Goal: Task Accomplishment & Management: Use online tool/utility

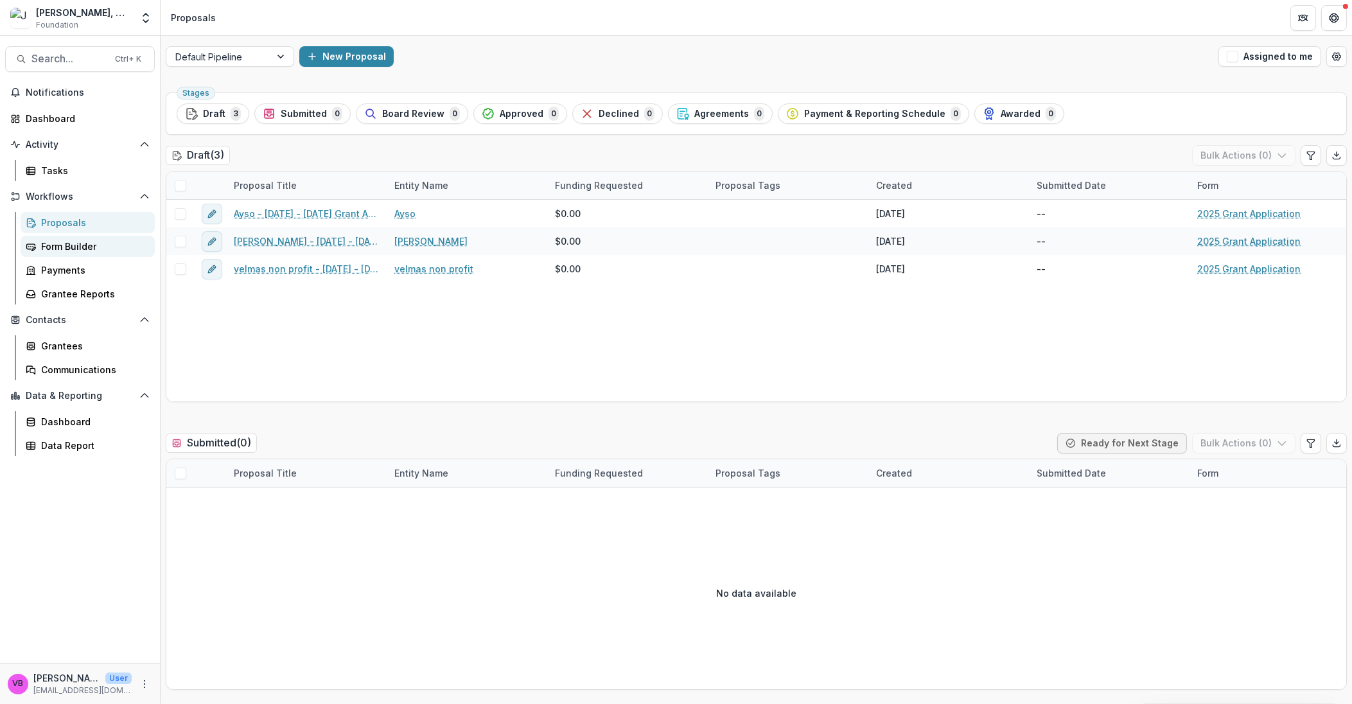
click at [82, 250] on div "Form Builder" at bounding box center [92, 246] width 103 height 13
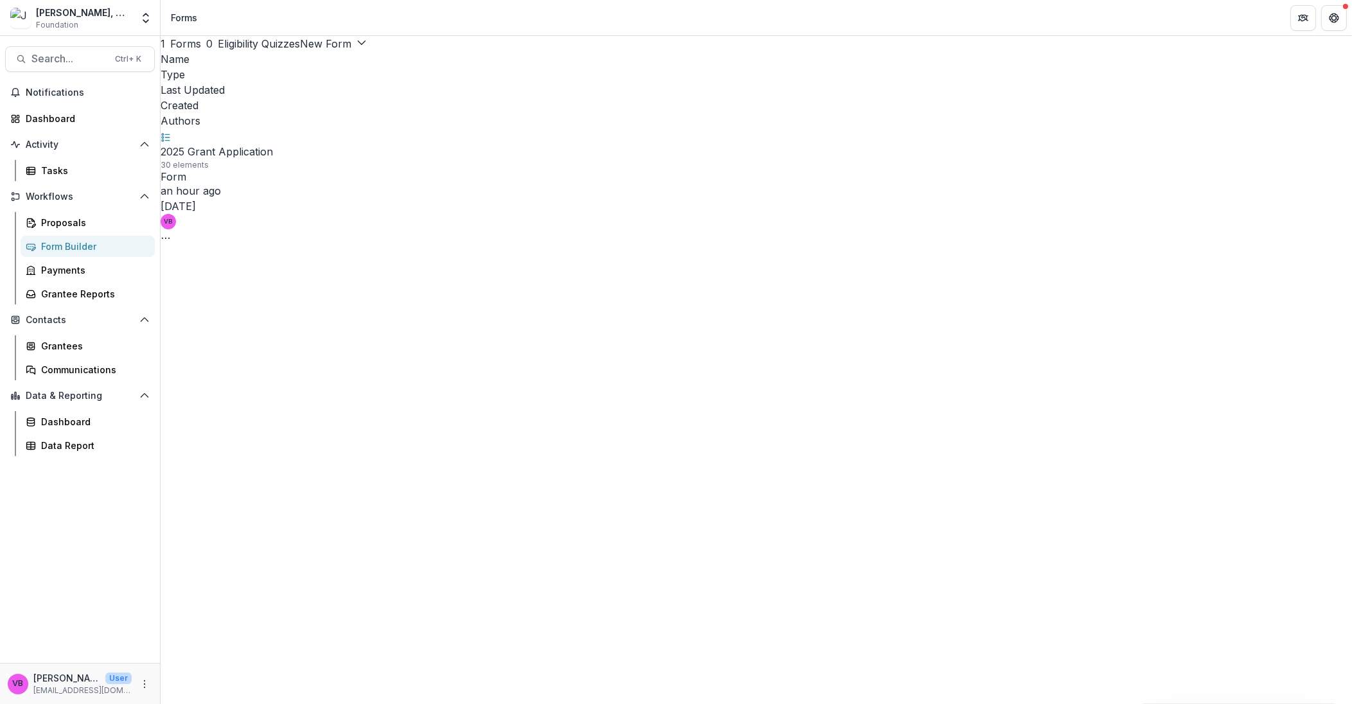
click at [60, 22] on span "Foundation" at bounding box center [57, 25] width 42 height 12
click at [66, 240] on div "Form Builder" at bounding box center [92, 246] width 103 height 13
click at [1329, 20] on icon "Get Help" at bounding box center [1334, 18] width 10 height 10
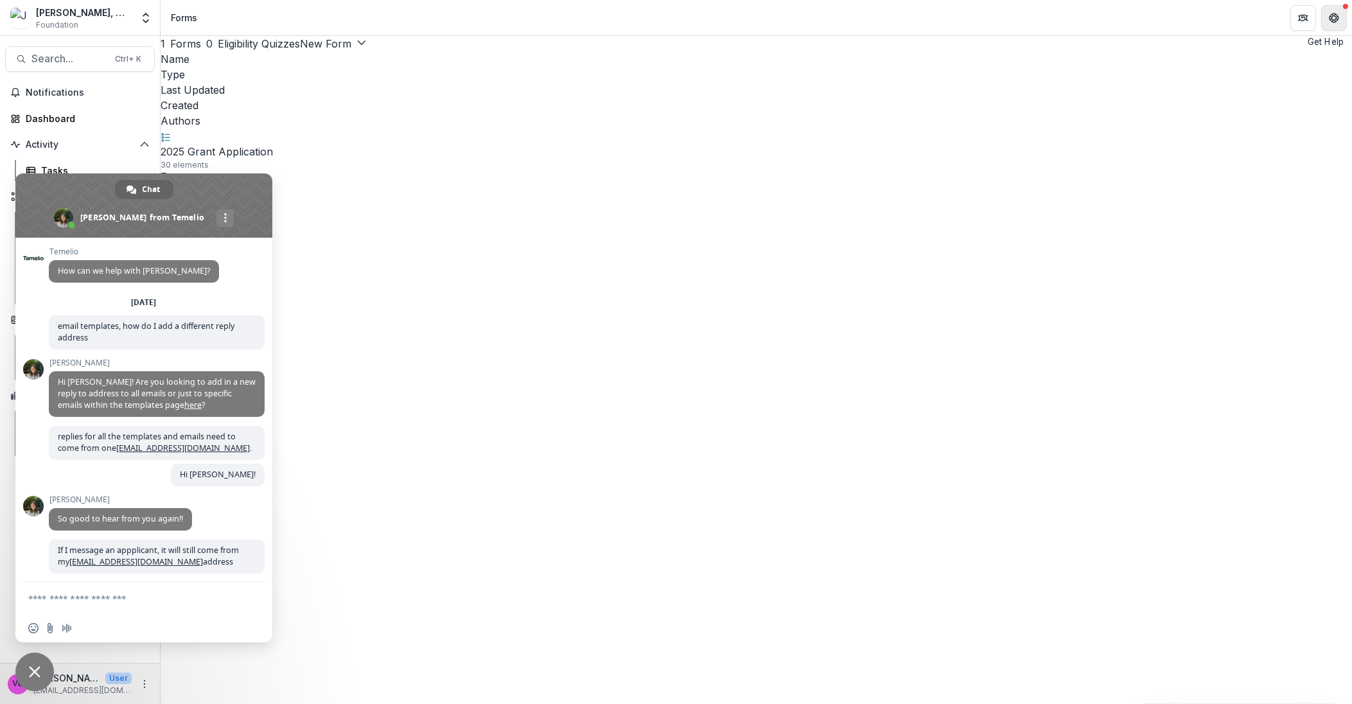
scroll to position [418, 0]
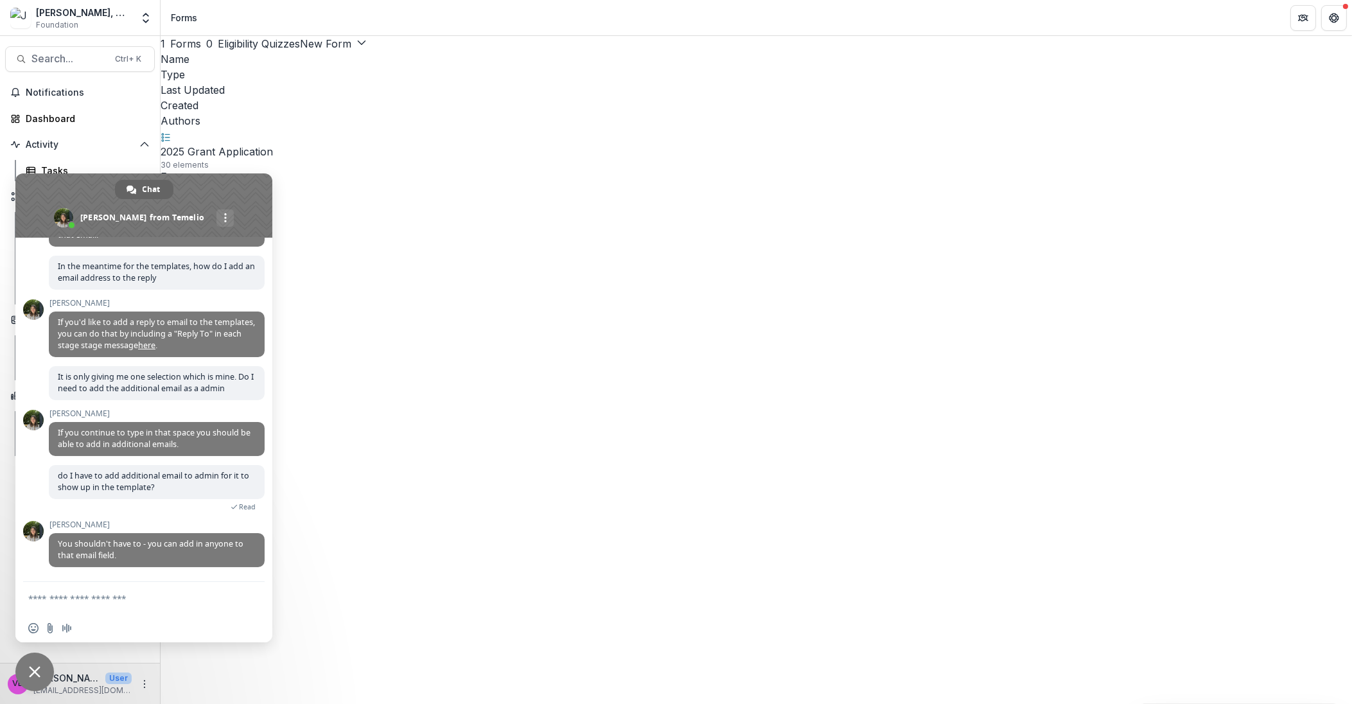
click at [111, 595] on textarea "Compose your message..." at bounding box center [129, 599] width 203 height 12
drag, startPoint x: 182, startPoint y: 146, endPoint x: 162, endPoint y: 154, distance: 21.7
click at [181, 146] on div "1 Forms 0 Eligibility Quizzes New Form New Eligibility Quiz New Form Name Type …" at bounding box center [757, 140] width 1192 height 209
click at [195, 134] on div "1 Forms 0 Eligibility Quizzes New Form New Eligibility Quiz New Form Name Type …" at bounding box center [757, 140] width 1192 height 209
click at [150, 192] on span "Chat" at bounding box center [152, 189] width 18 height 19
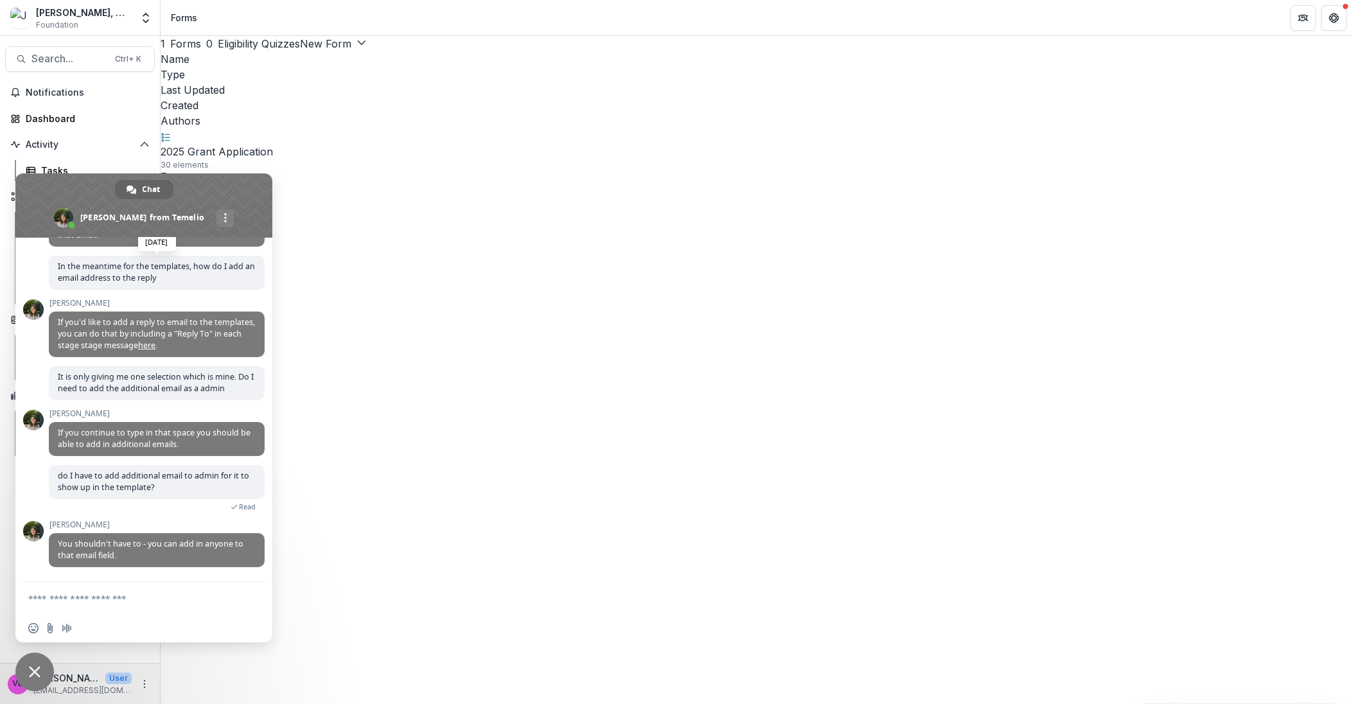
drag, startPoint x: 67, startPoint y: 190, endPoint x: 243, endPoint y: 271, distance: 193.7
click at [243, 271] on div "Chat Anna from Temelio More channels Temelio How can we help with Temelio? Wedn…" at bounding box center [143, 407] width 257 height 469
click at [116, 110] on link "Dashboard" at bounding box center [80, 118] width 150 height 21
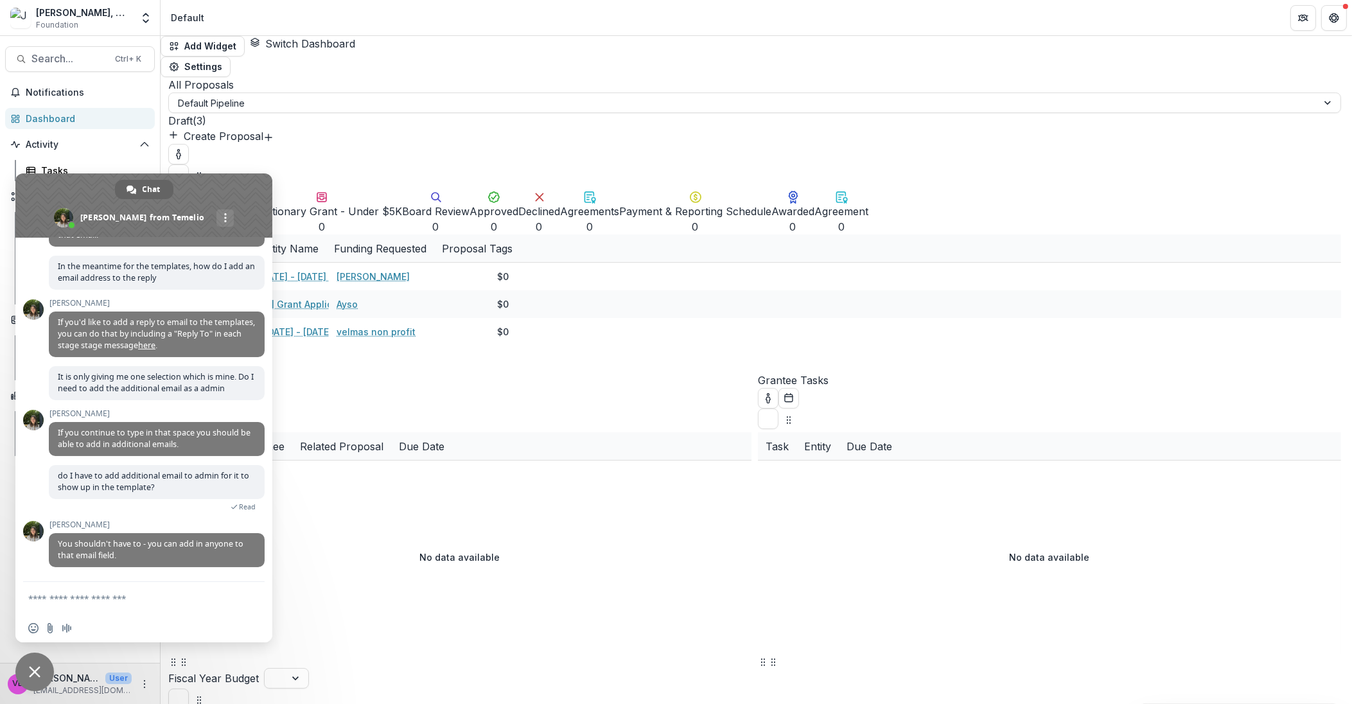
click at [29, 668] on span "Close chat" at bounding box center [35, 672] width 12 height 12
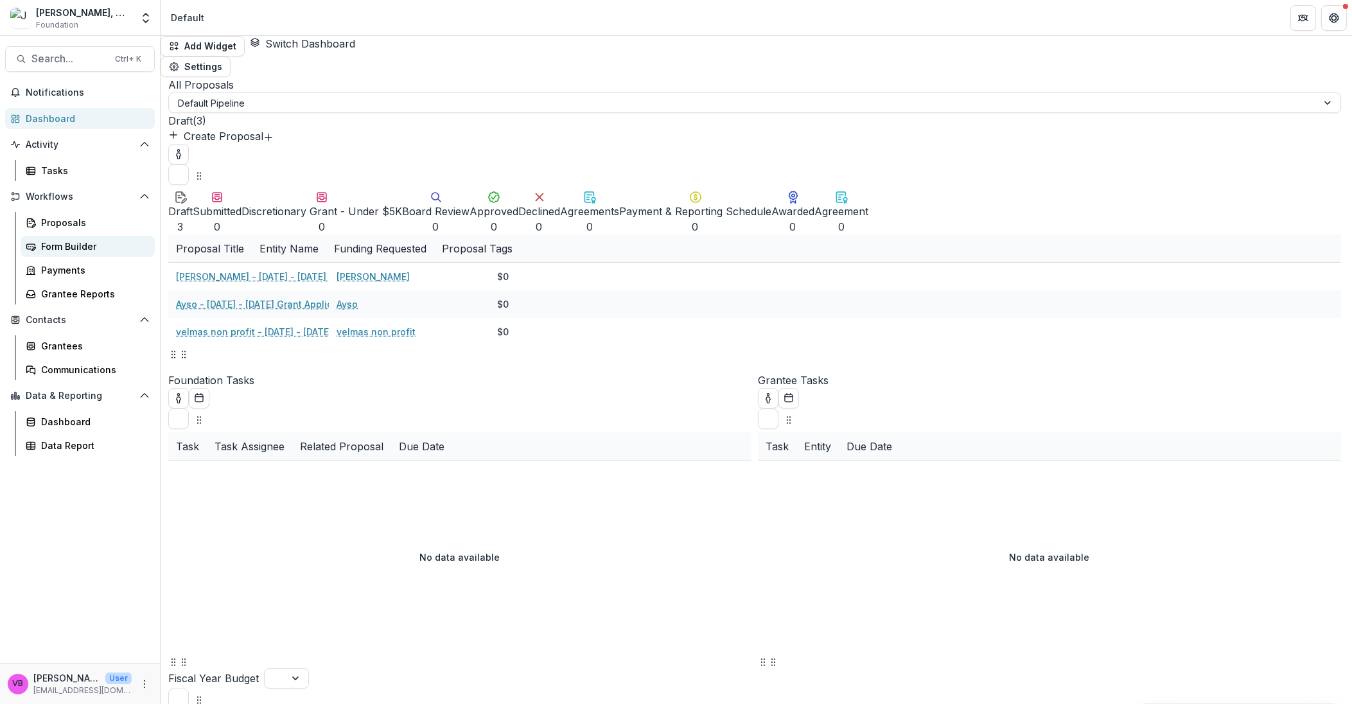
click at [81, 246] on div "Form Builder" at bounding box center [92, 246] width 103 height 13
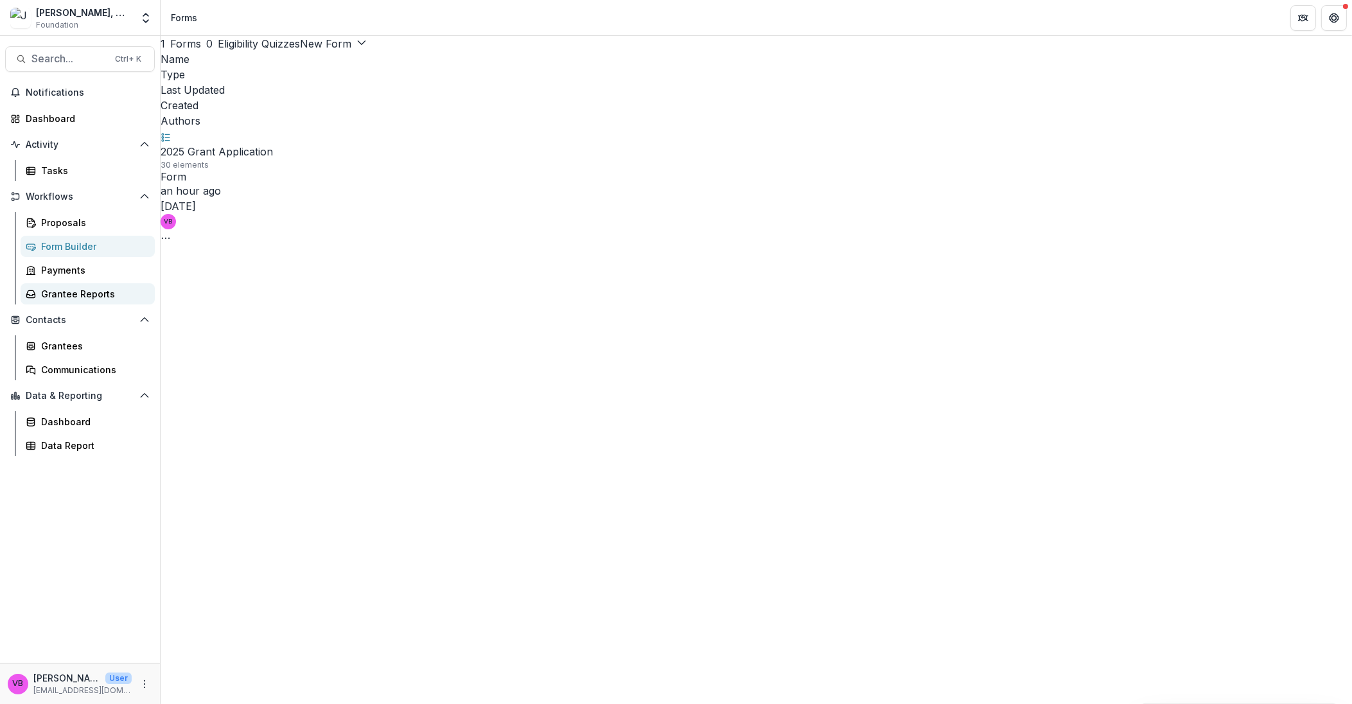
click at [87, 293] on div "Grantee Reports" at bounding box center [92, 293] width 103 height 13
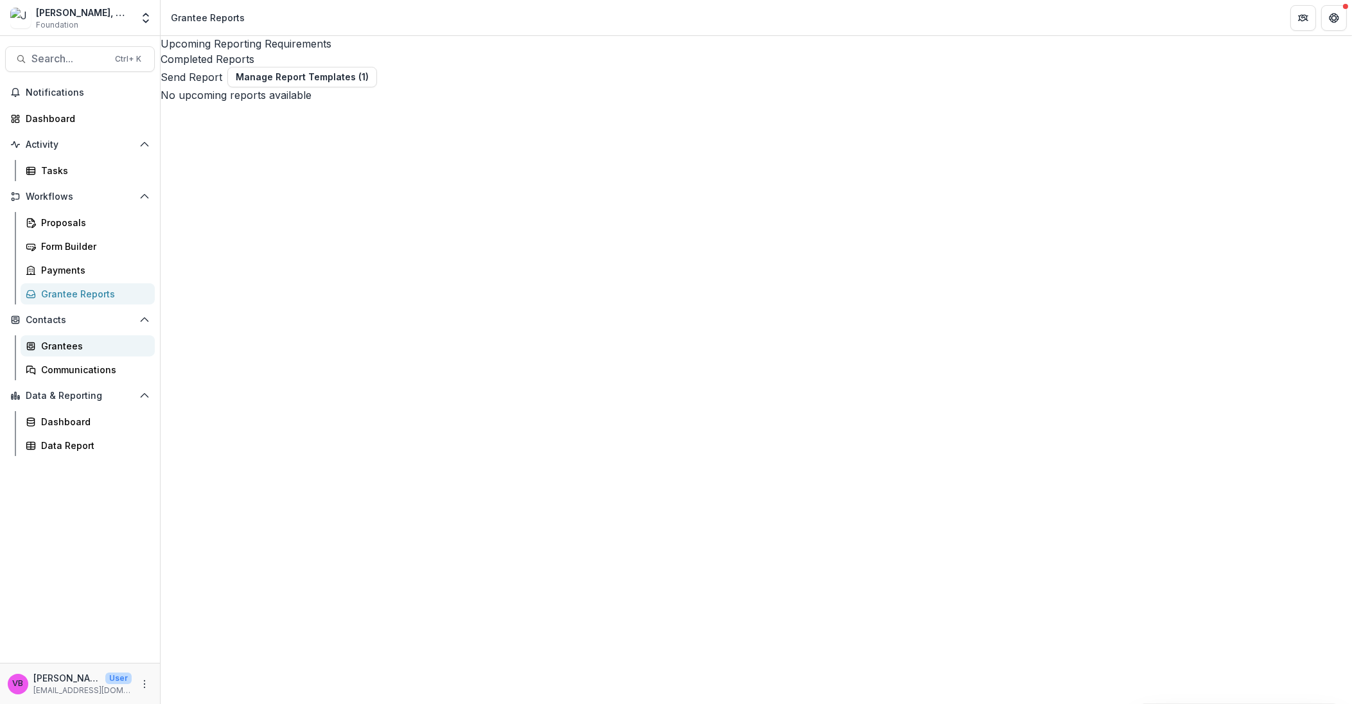
click at [97, 344] on div "Grantees" at bounding box center [92, 345] width 103 height 13
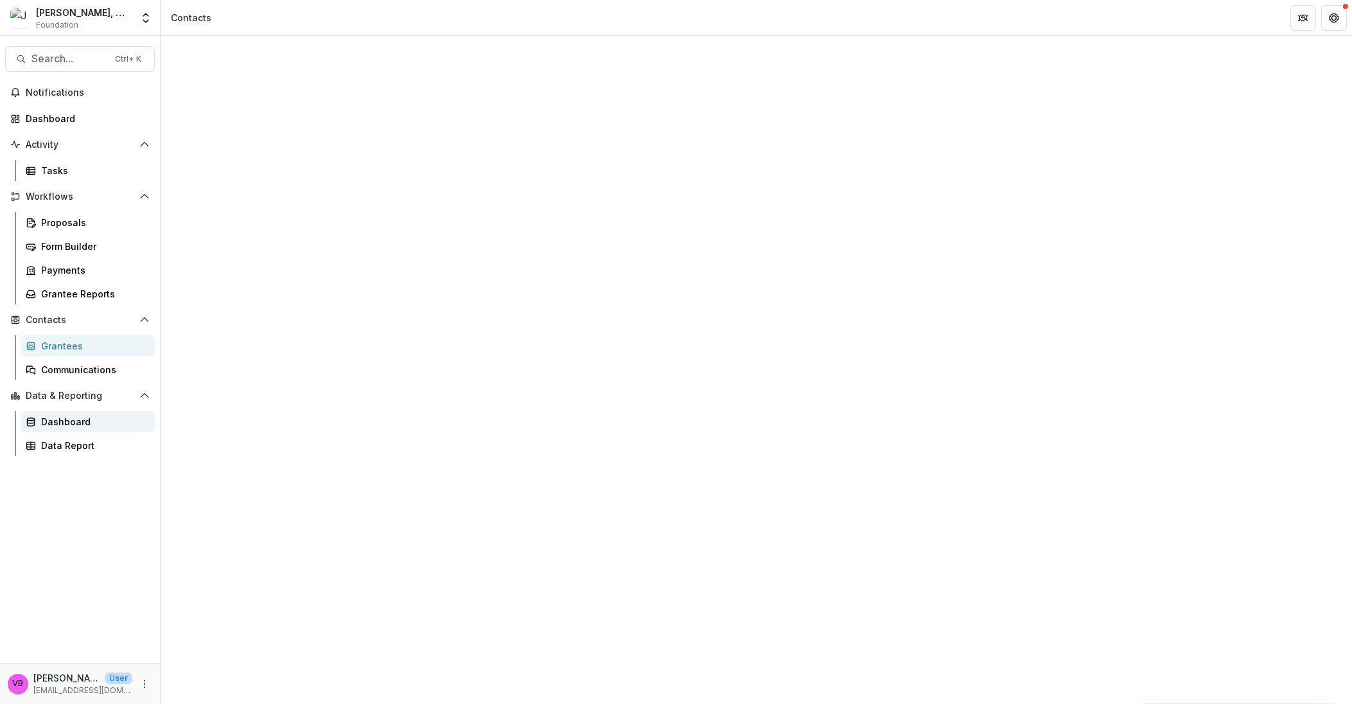
click at [79, 427] on div "Dashboard" at bounding box center [92, 421] width 103 height 13
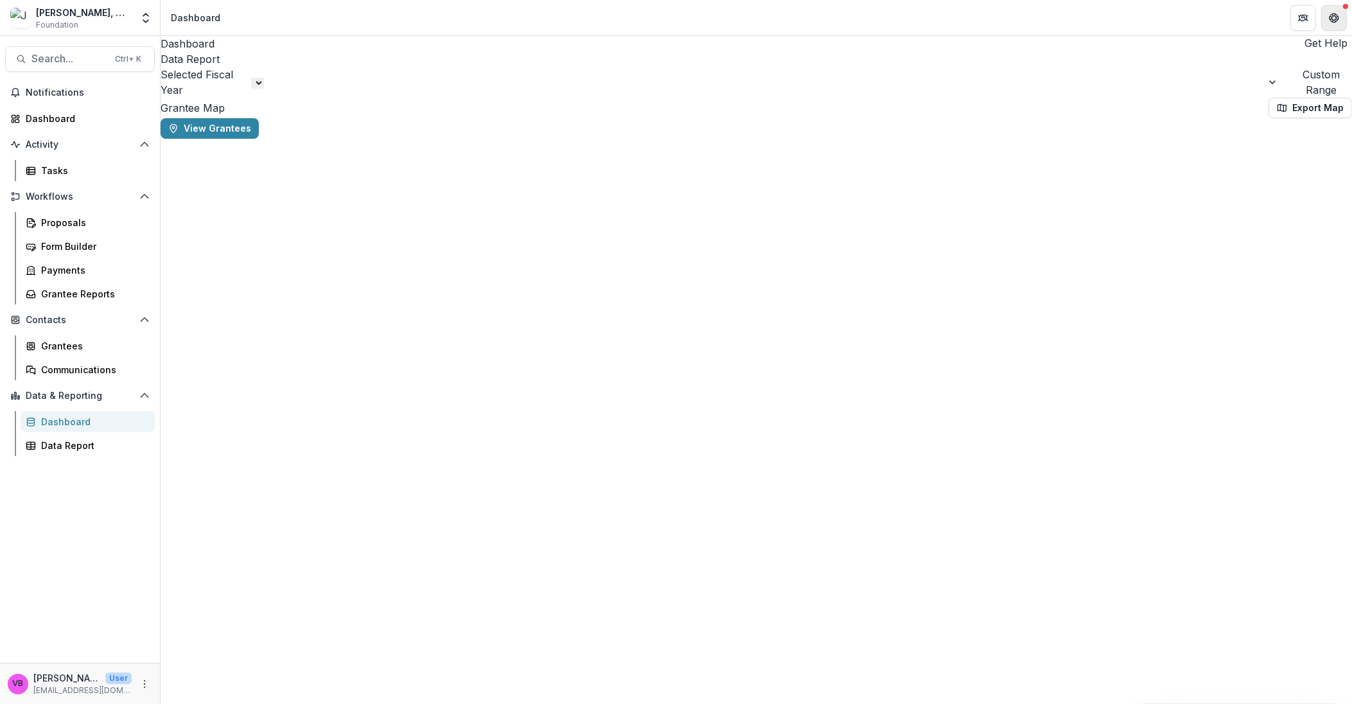
click at [1337, 21] on icon "Get Help" at bounding box center [1337, 20] width 3 height 3
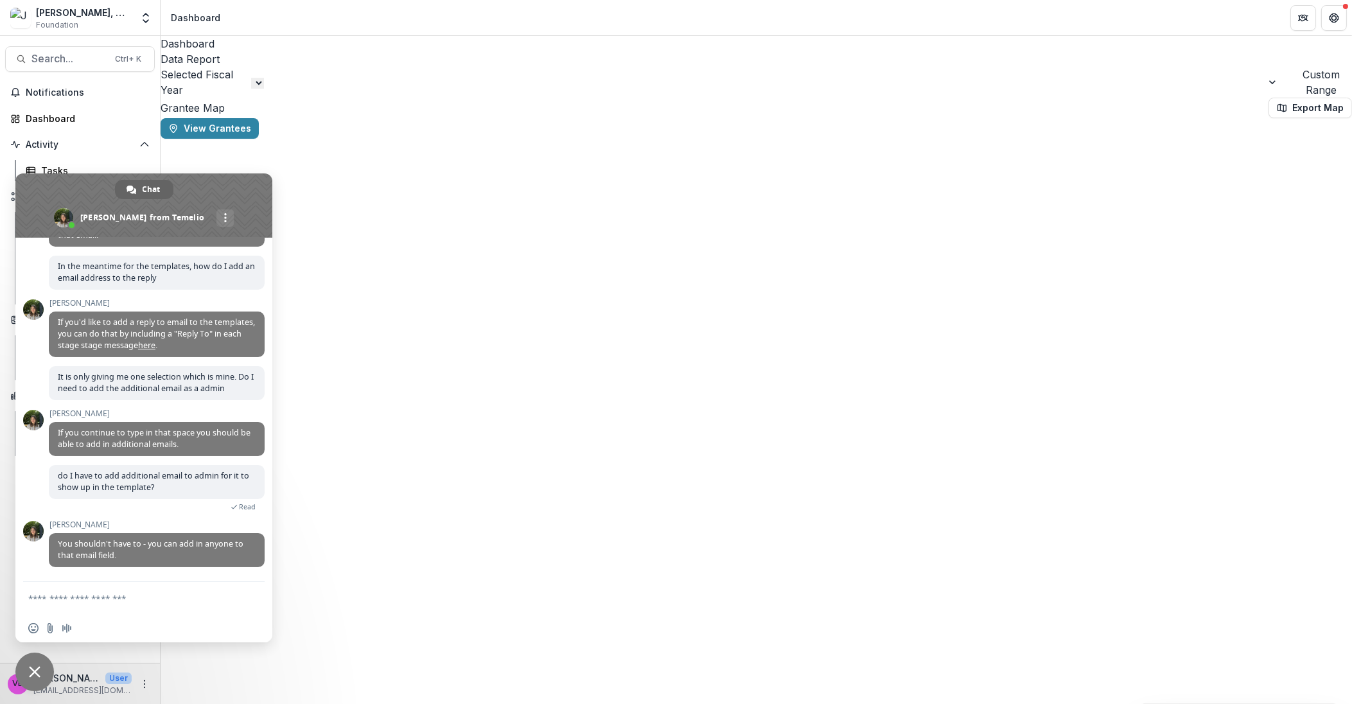
click at [123, 599] on textarea "Compose your message..." at bounding box center [129, 599] width 203 height 12
type textarea "*"
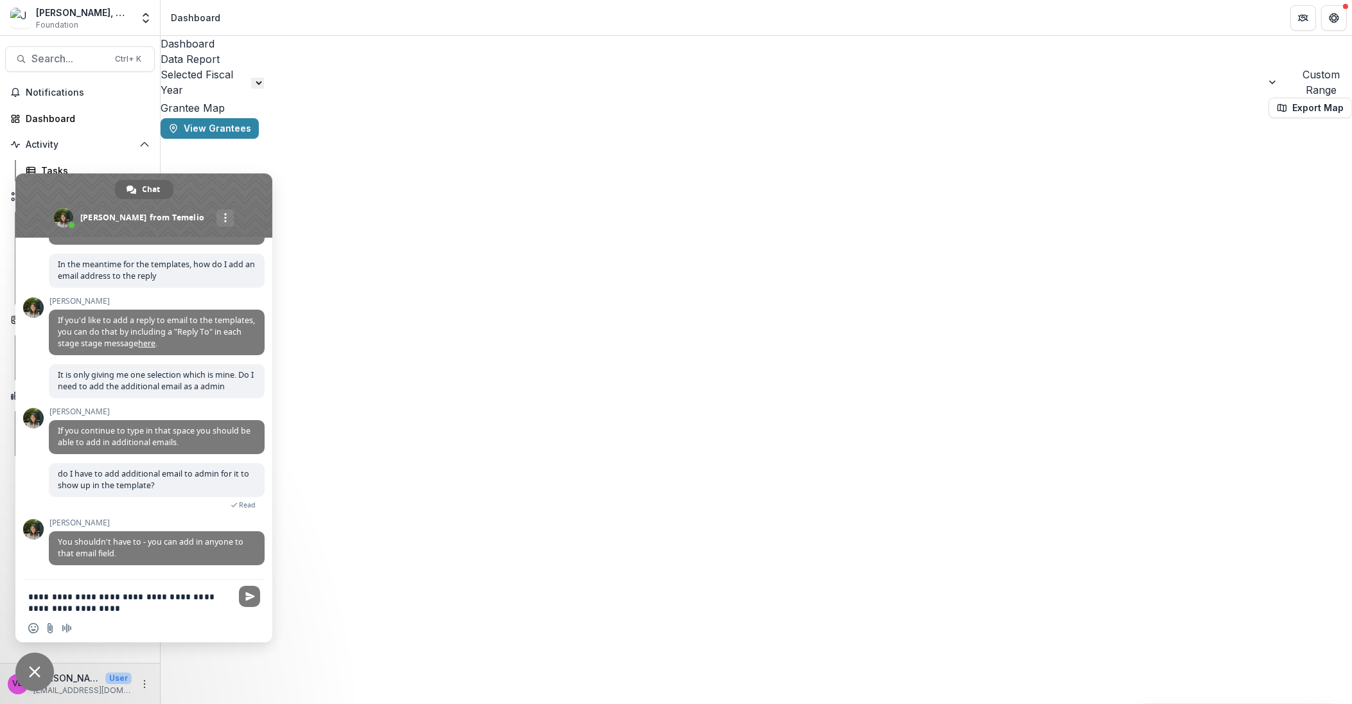
type textarea "**********"
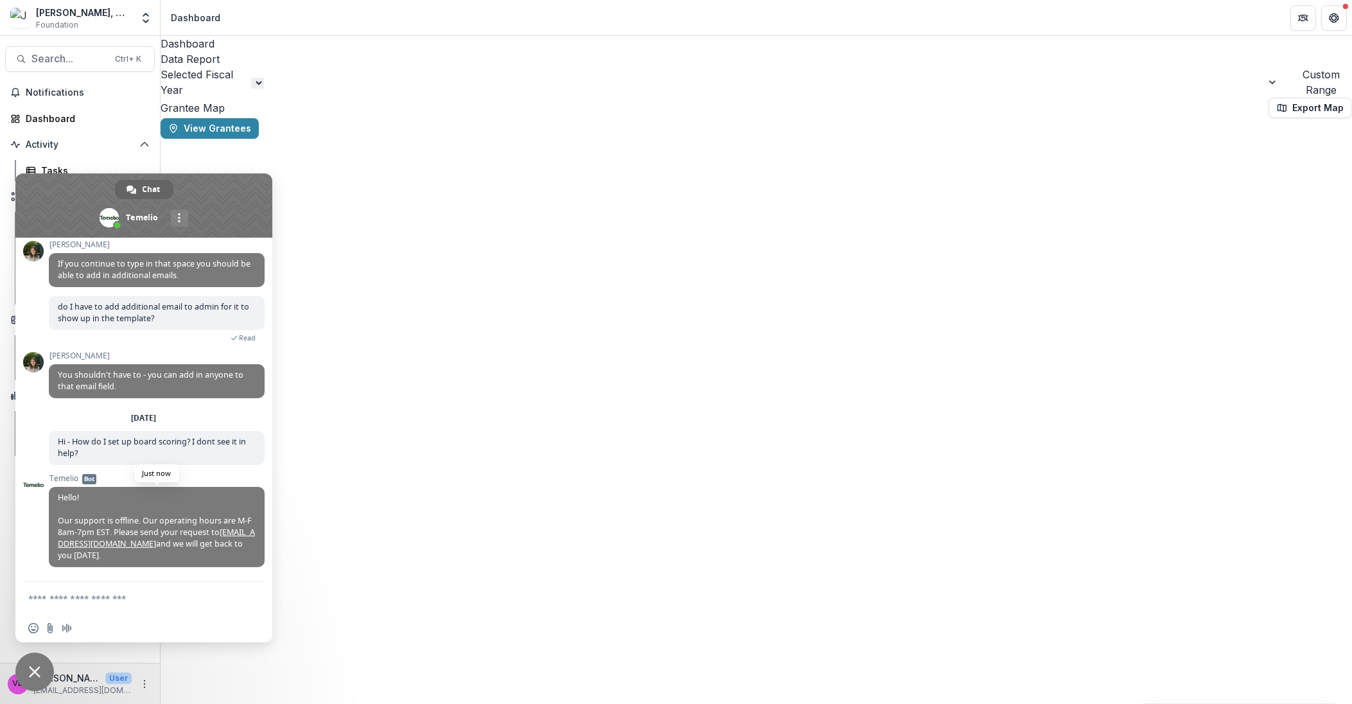
scroll to position [586, 0]
click at [95, 544] on link "[EMAIL_ADDRESS][DOMAIN_NAME]" at bounding box center [156, 538] width 197 height 22
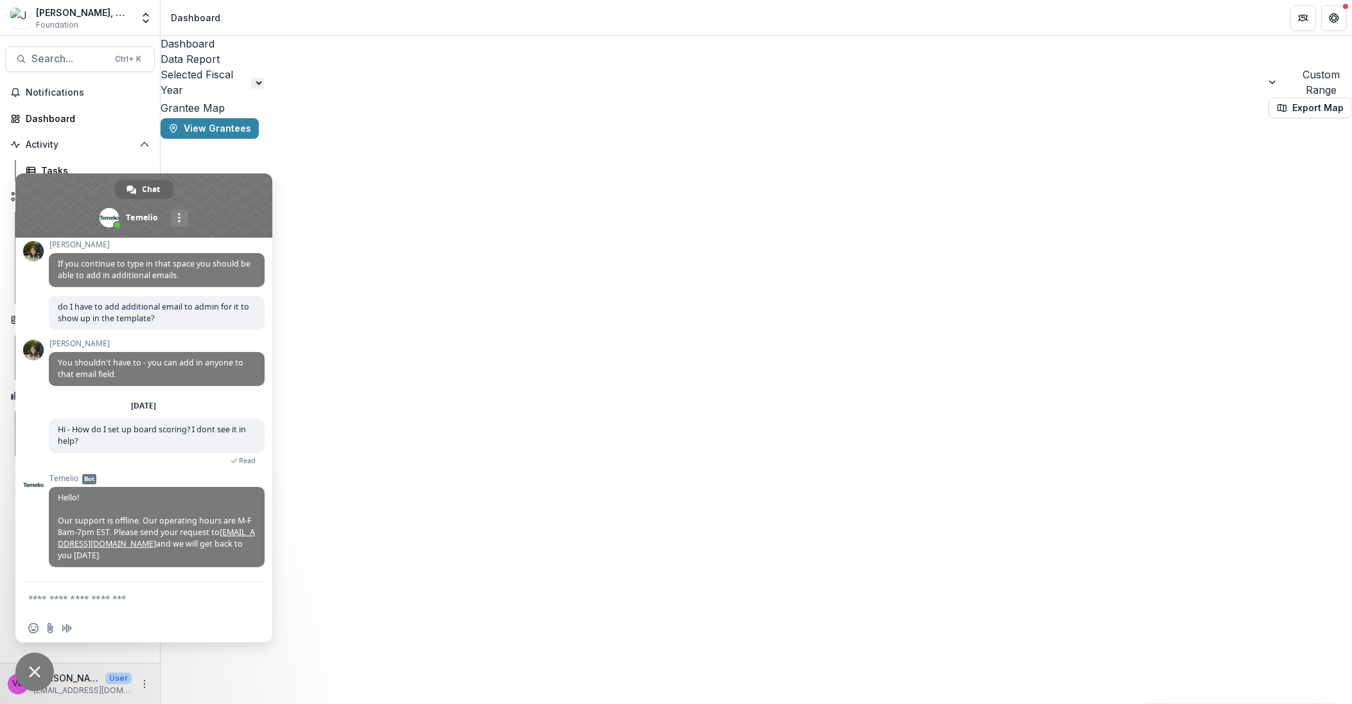
drag, startPoint x: 408, startPoint y: 583, endPoint x: 400, endPoint y: 566, distance: 19.0
click at [410, 581] on div "Dashboard Data Report Selected Fiscal Year Custom Range Date Range - Apply Remo…" at bounding box center [757, 370] width 1192 height 668
click at [44, 657] on span "Close chat" at bounding box center [34, 672] width 39 height 39
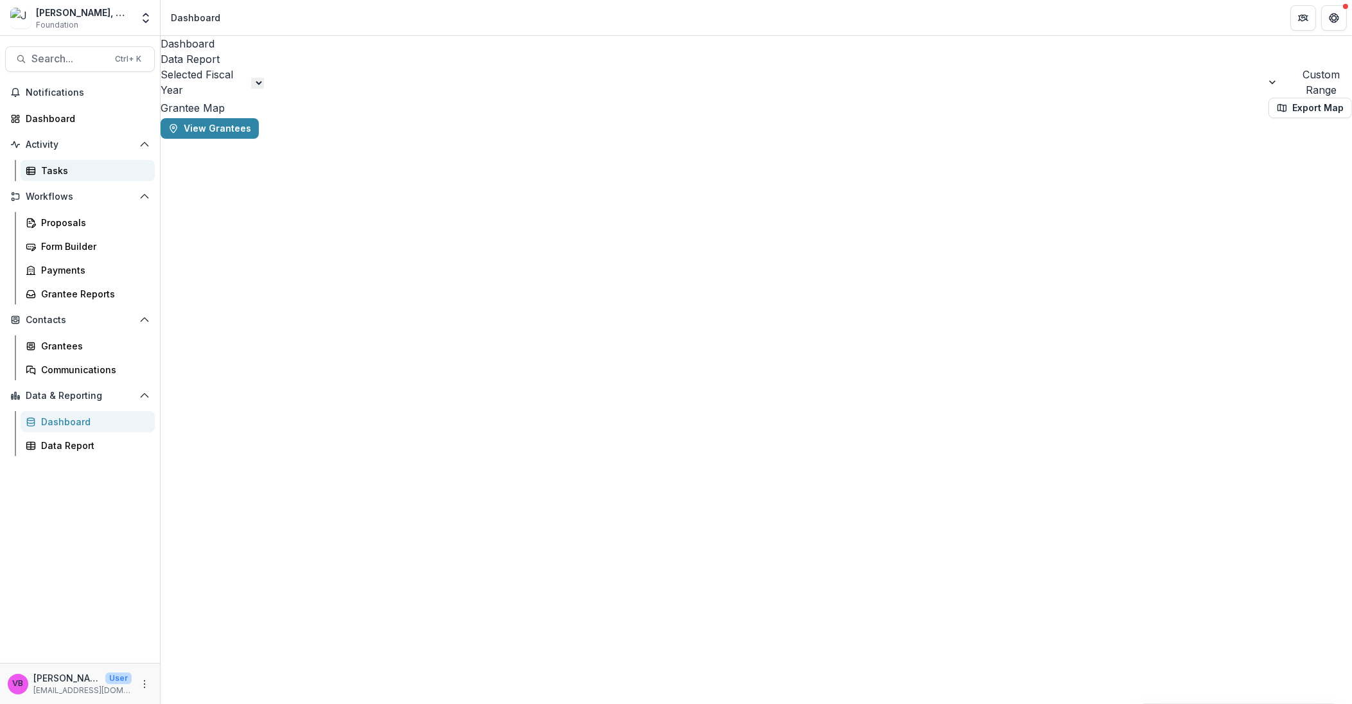
click at [77, 167] on div "Tasks" at bounding box center [92, 170] width 103 height 13
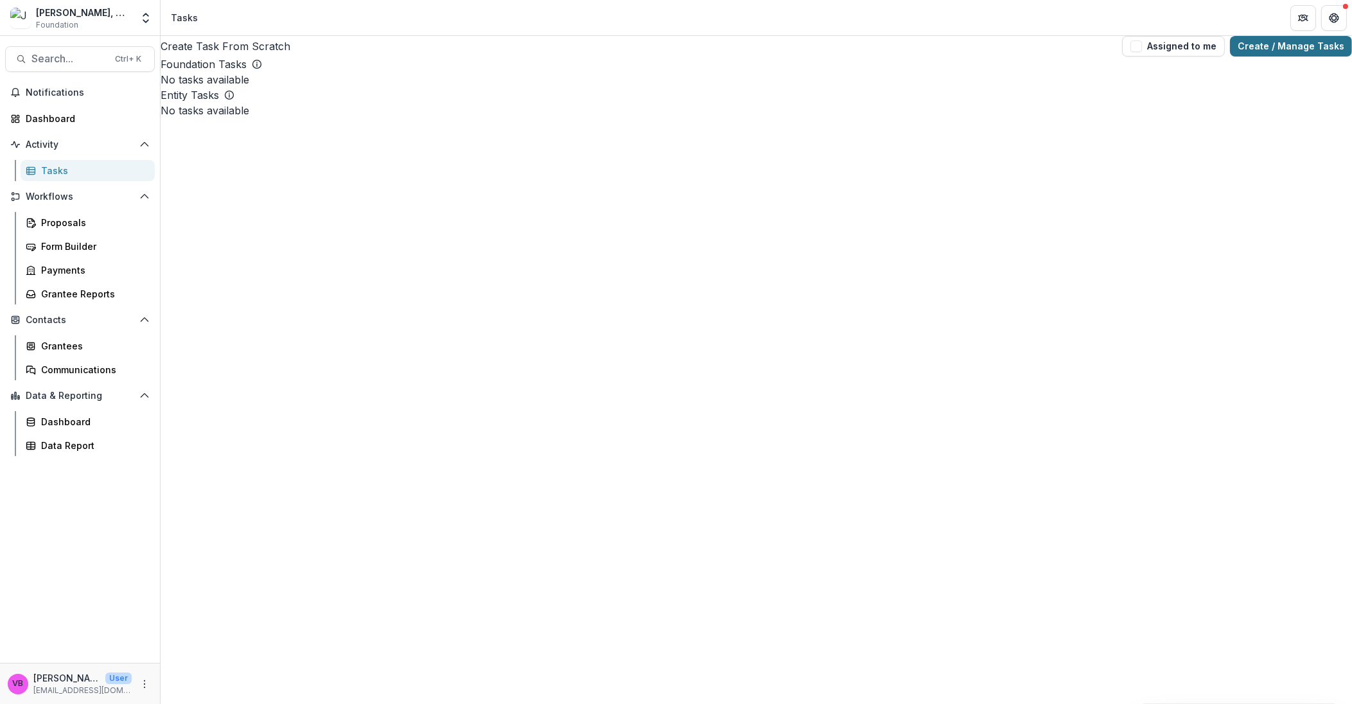
click at [1269, 55] on link "Create / Manage Tasks" at bounding box center [1291, 46] width 122 height 21
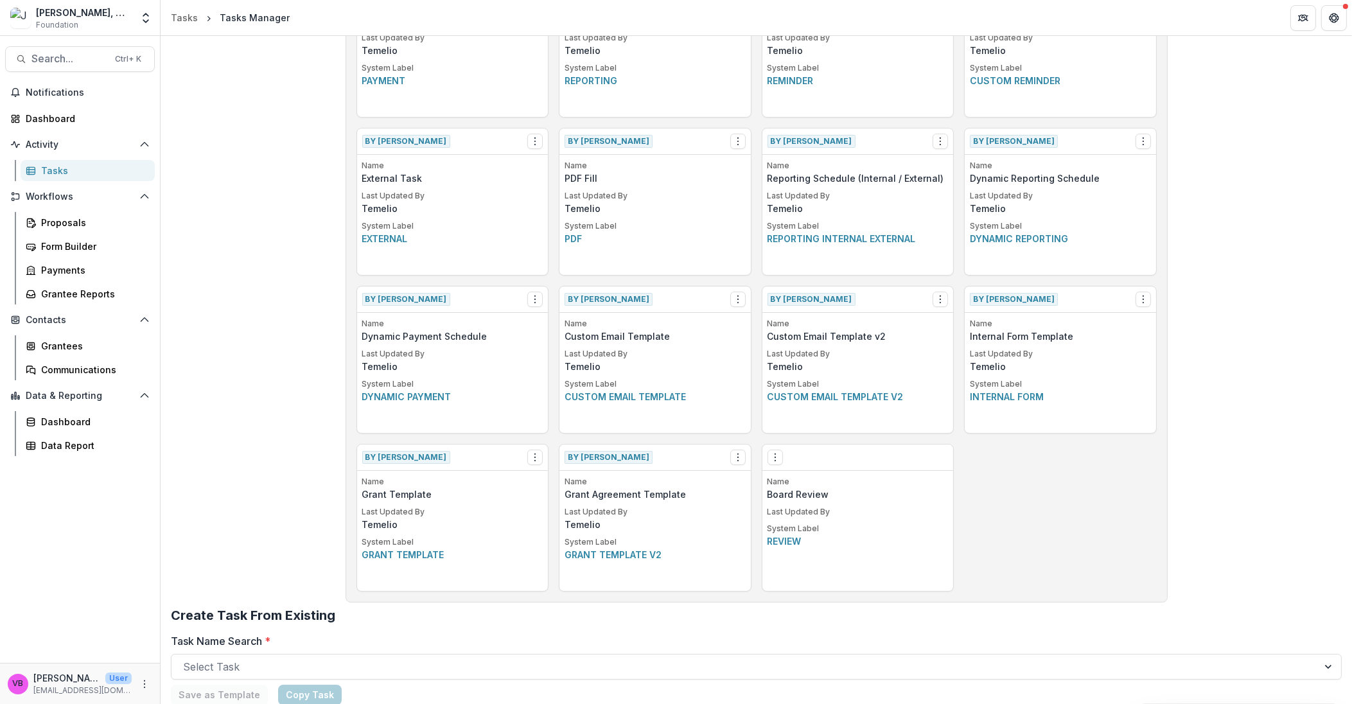
scroll to position [287, 0]
click at [793, 486] on p "Name" at bounding box center [858, 481] width 181 height 12
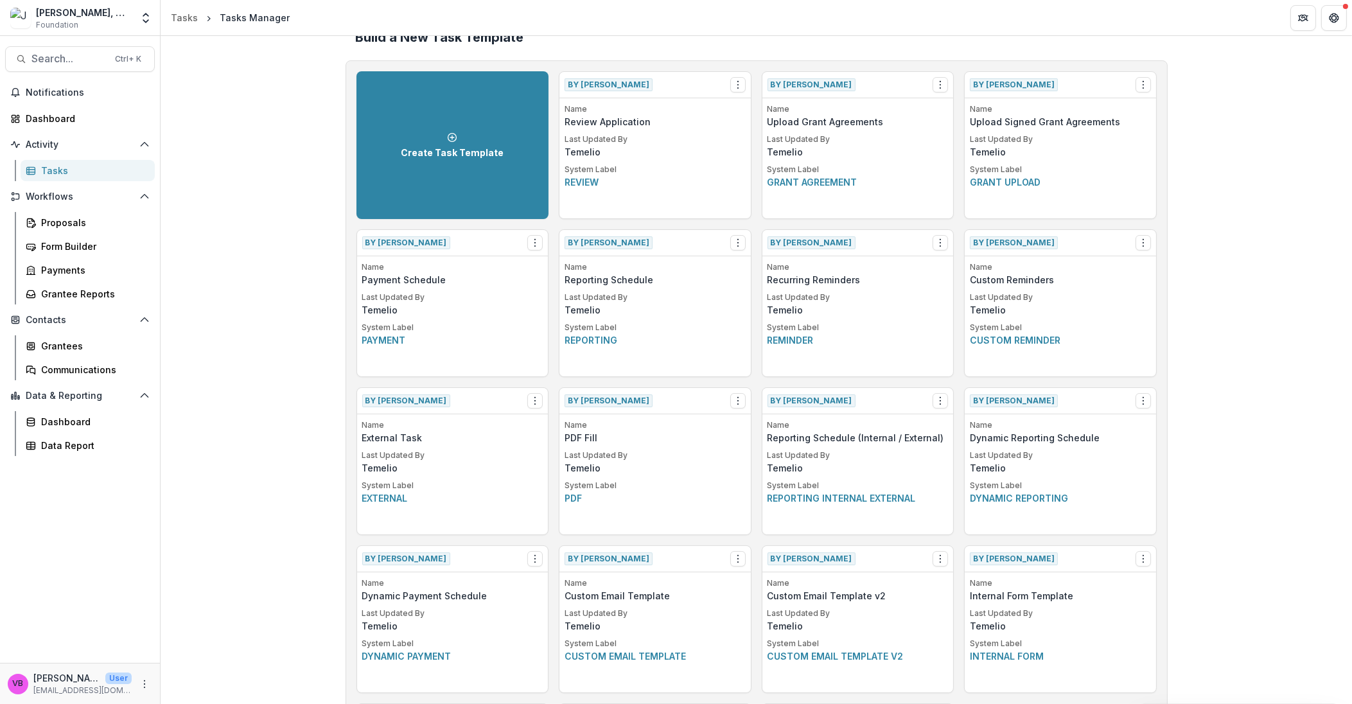
scroll to position [0, 0]
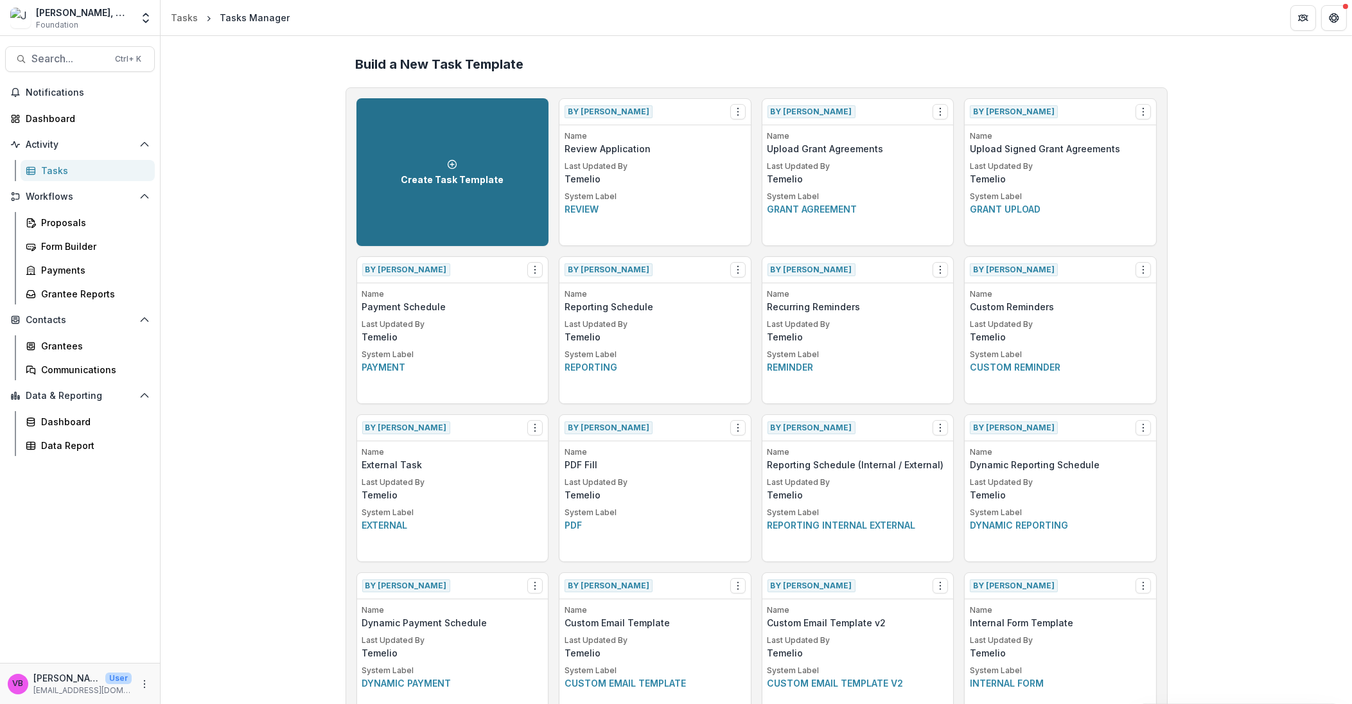
click at [462, 172] on div "Create Task Template" at bounding box center [452, 172] width 103 height 26
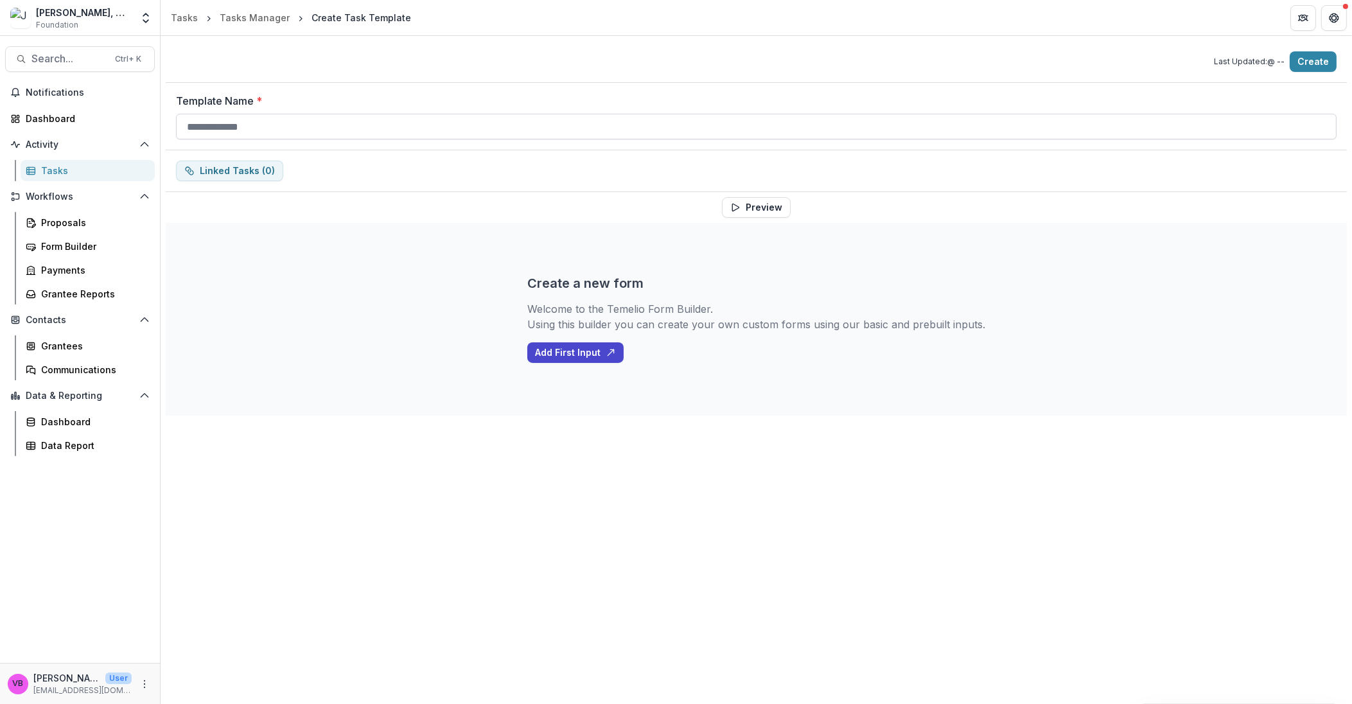
click at [407, 129] on input "Template Name *" at bounding box center [756, 127] width 1161 height 26
click at [402, 125] on input "Template Name *" at bounding box center [756, 127] width 1161 height 26
click at [399, 125] on input "Template Name *" at bounding box center [756, 127] width 1161 height 26
click at [757, 191] on div "Linked Tasks ( 0 )" at bounding box center [756, 171] width 1181 height 42
click at [1317, 68] on button "Create" at bounding box center [1313, 61] width 47 height 21
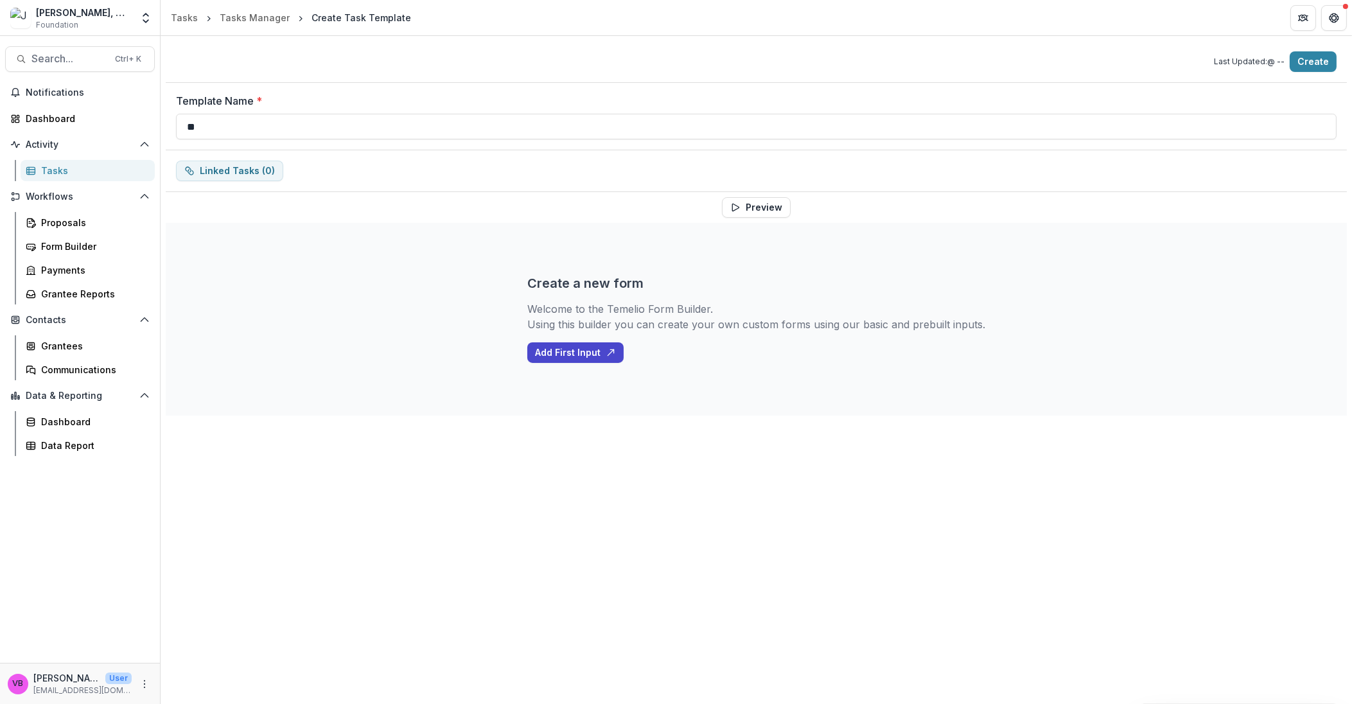
type input "*"
type input "**********"
click at [737, 208] on icon "button" at bounding box center [735, 207] width 10 height 10
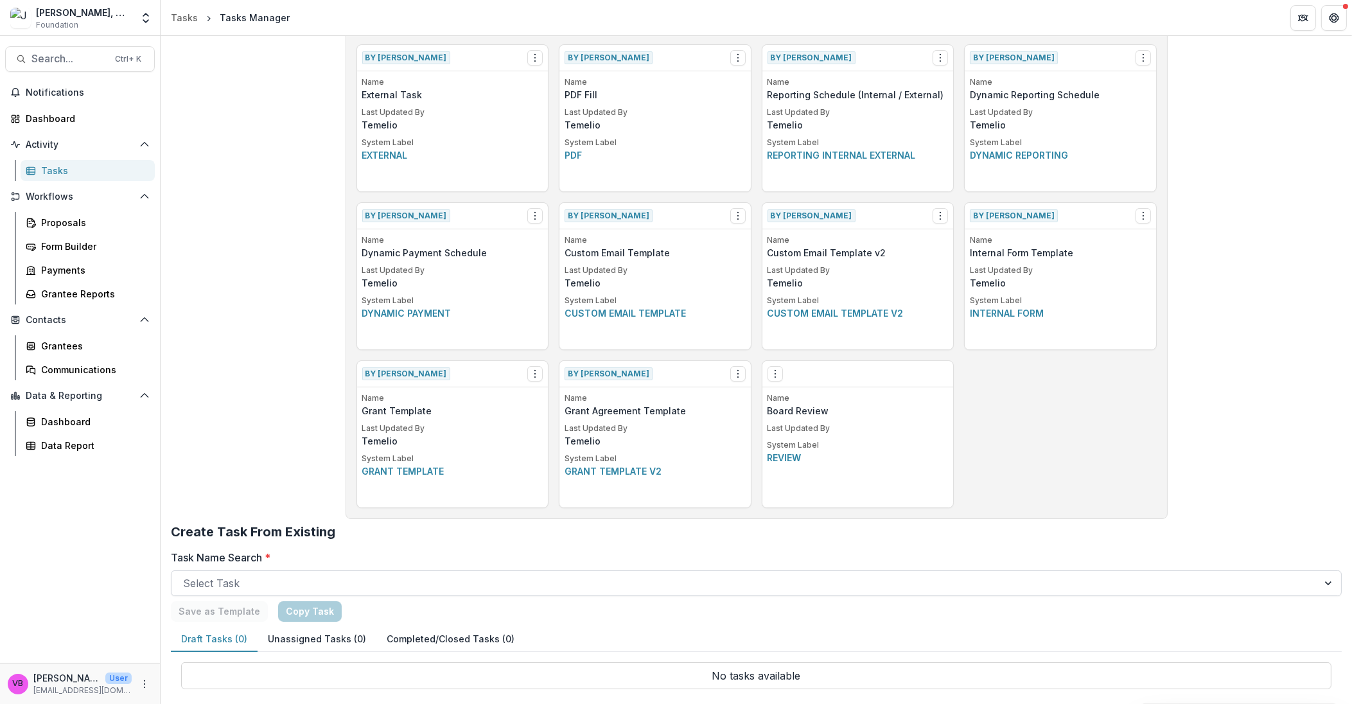
scroll to position [376, 0]
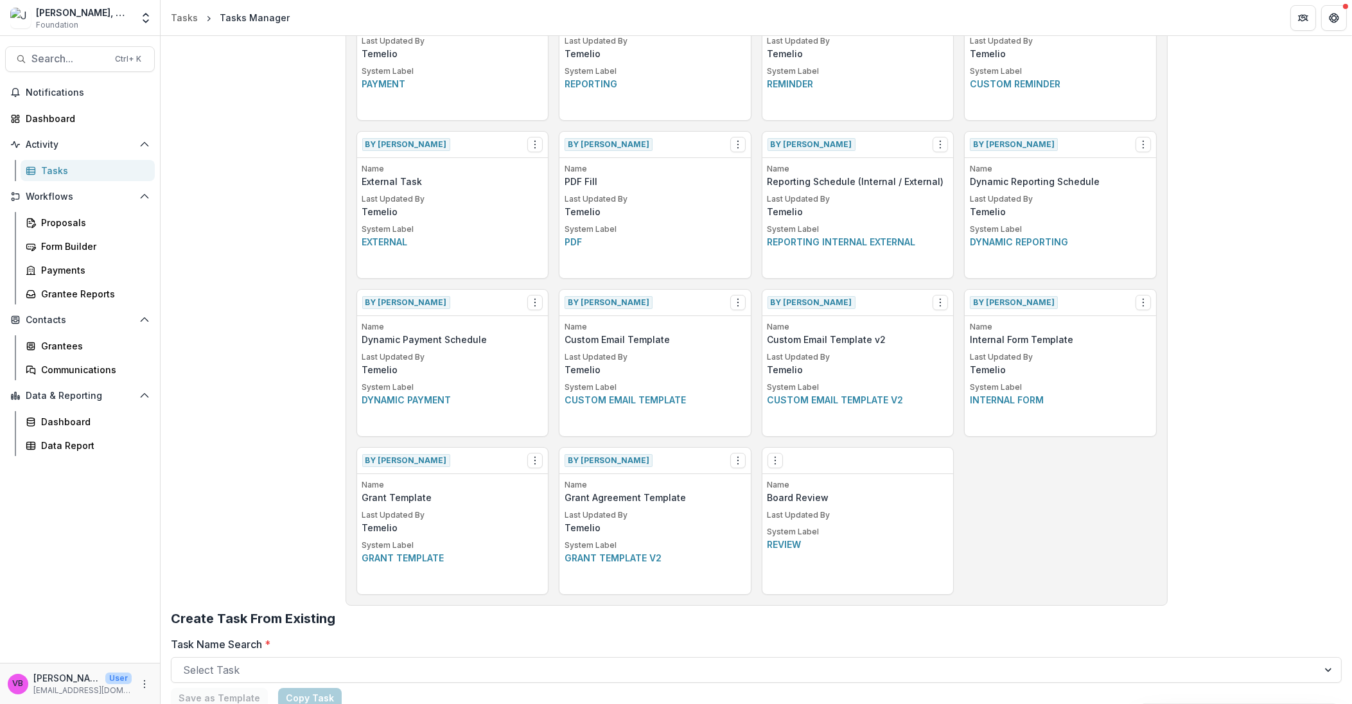
click at [820, 501] on p "Board Review" at bounding box center [858, 497] width 181 height 13
drag, startPoint x: 786, startPoint y: 541, endPoint x: 775, endPoint y: 507, distance: 35.8
click at [784, 529] on div "System Label Review" at bounding box center [858, 541] width 181 height 25
click at [775, 468] on button "Options" at bounding box center [775, 462] width 15 height 15
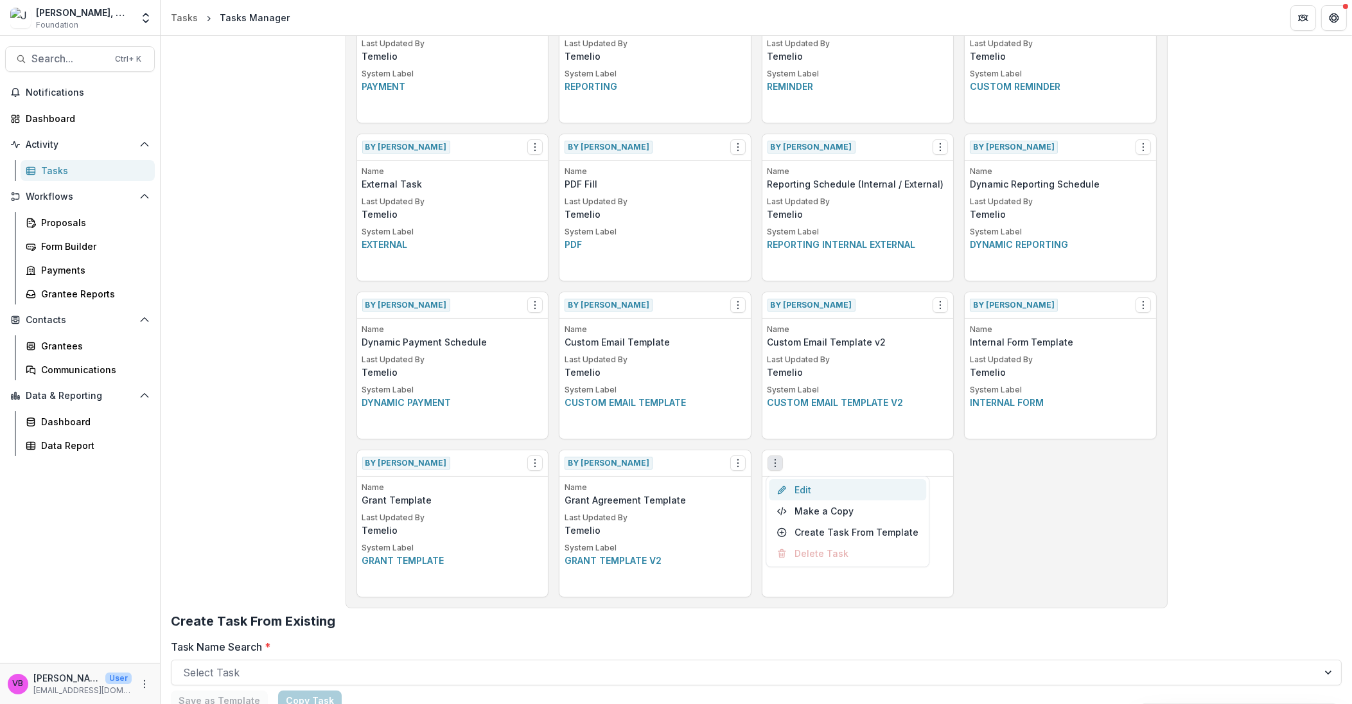
click at [824, 493] on link "Edit" at bounding box center [847, 489] width 157 height 21
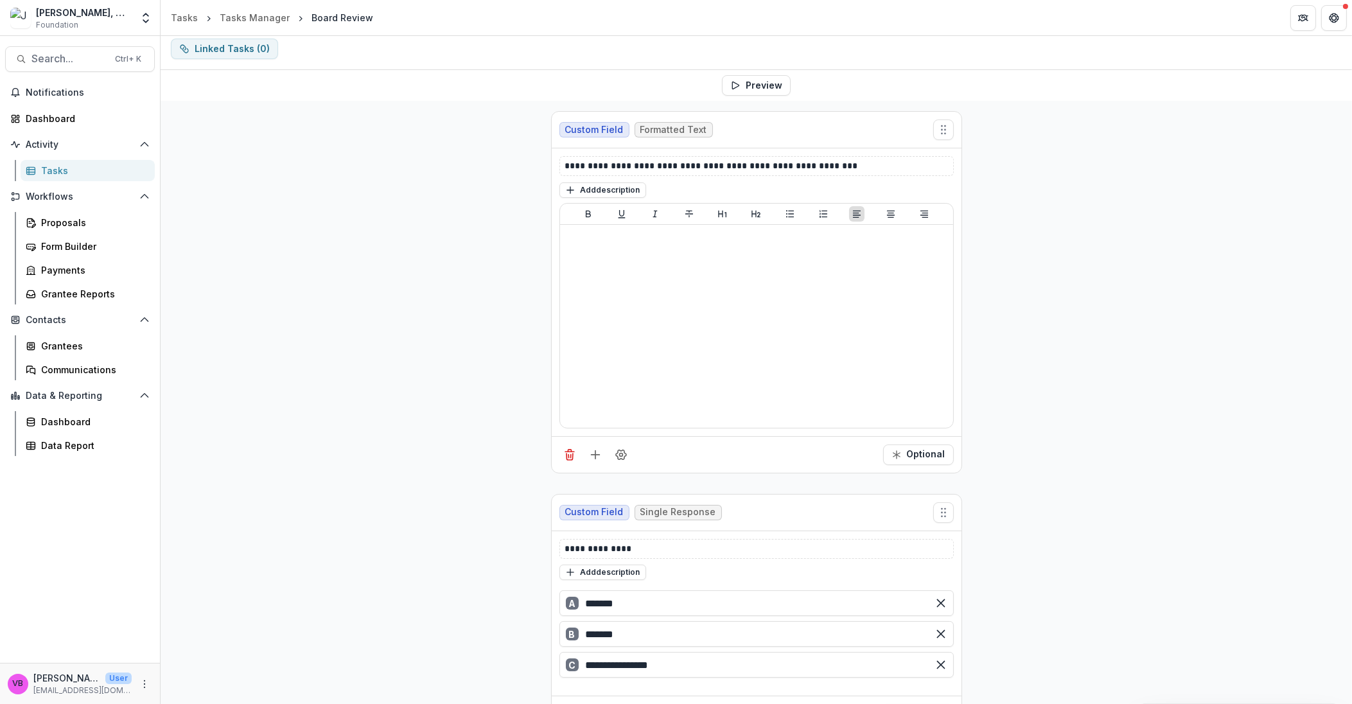
scroll to position [168, 0]
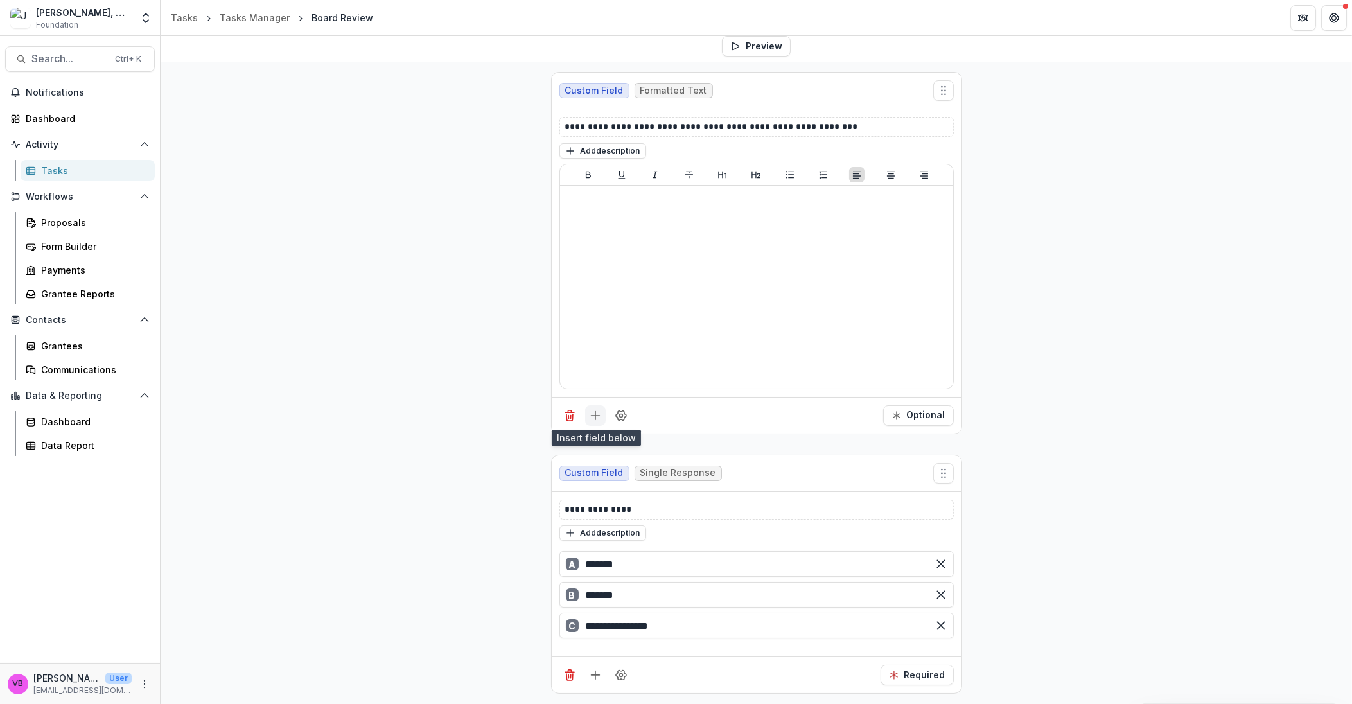
click at [592, 418] on icon "Add field" at bounding box center [595, 415] width 13 height 13
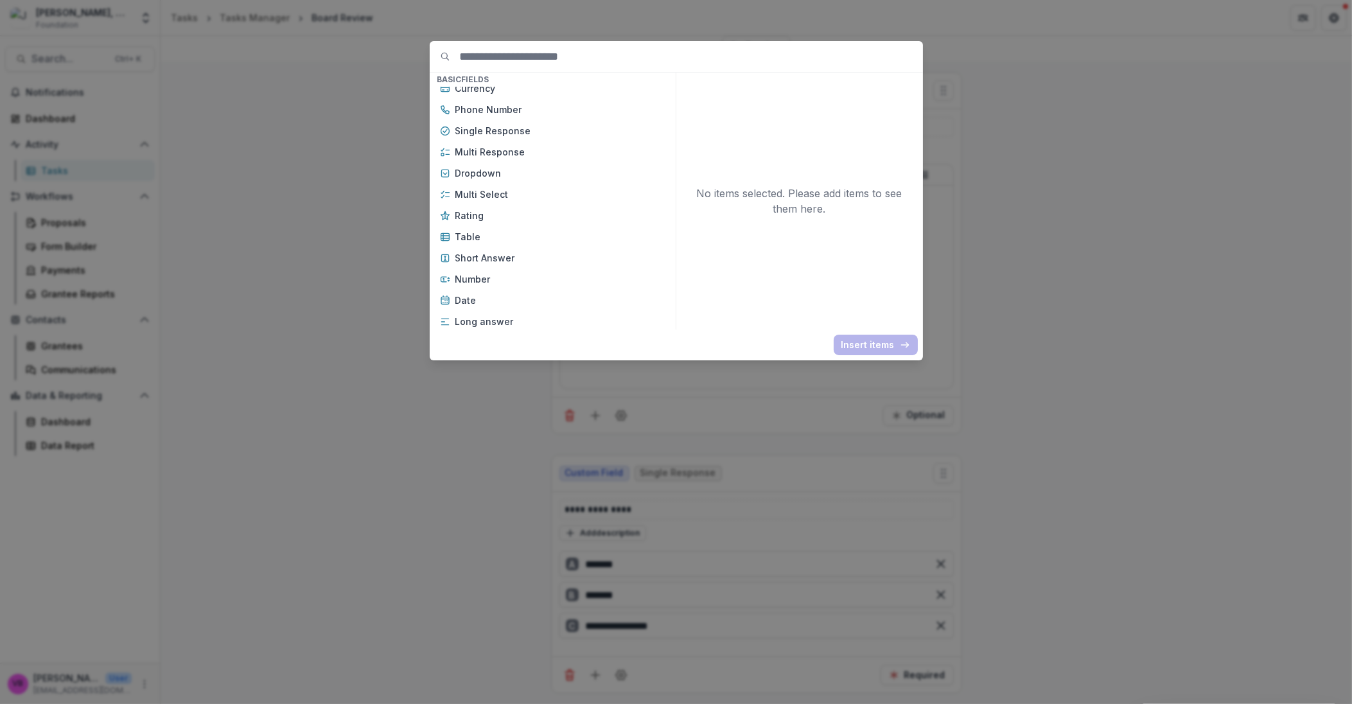
scroll to position [96, 0]
click at [574, 210] on p "Rating" at bounding box center [560, 213] width 210 height 13
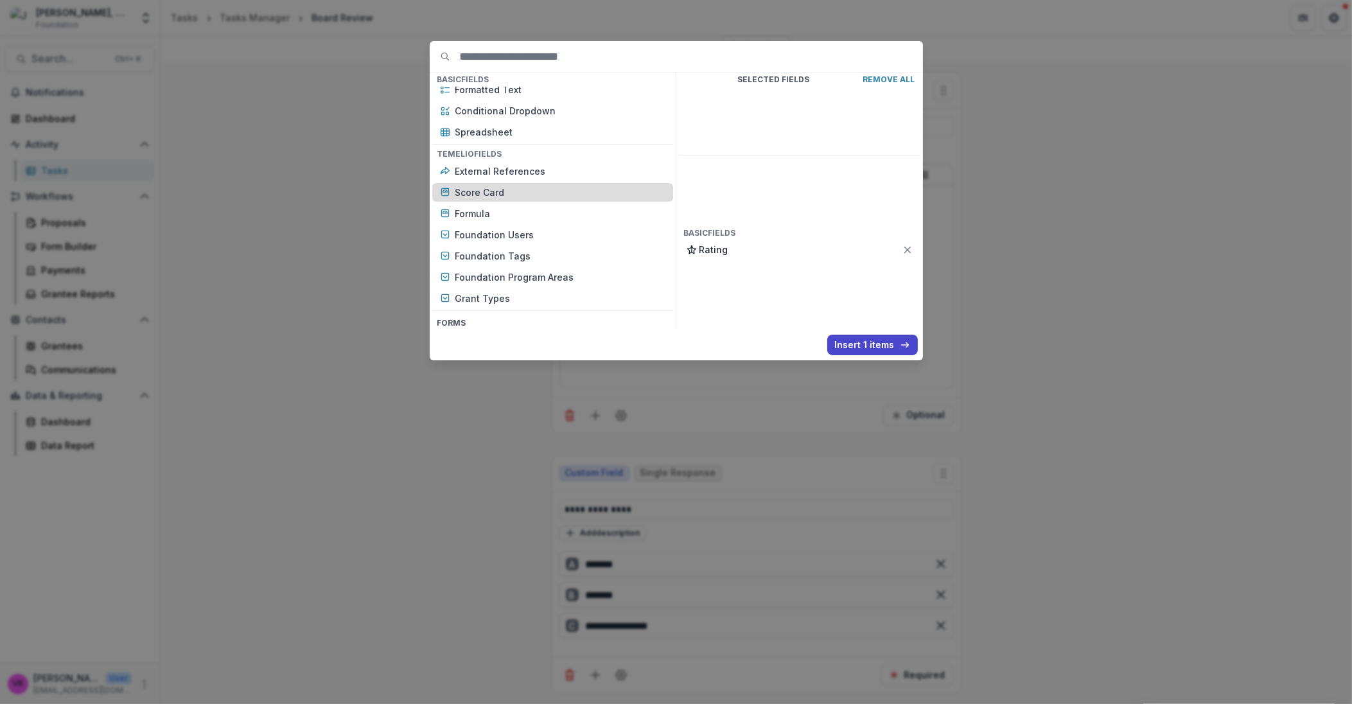
click at [484, 195] on p "Score Card" at bounding box center [560, 192] width 210 height 13
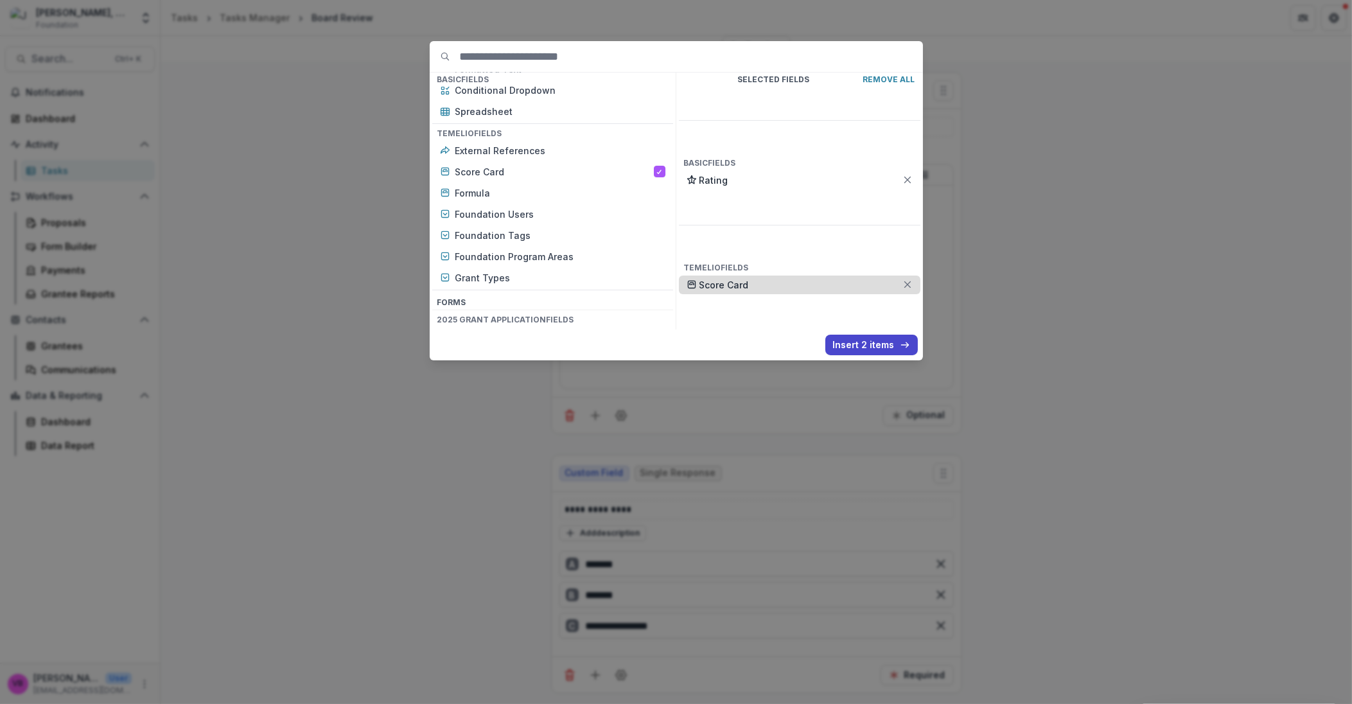
scroll to position [369, 0]
click at [780, 278] on p "Score Card" at bounding box center [801, 284] width 203 height 13
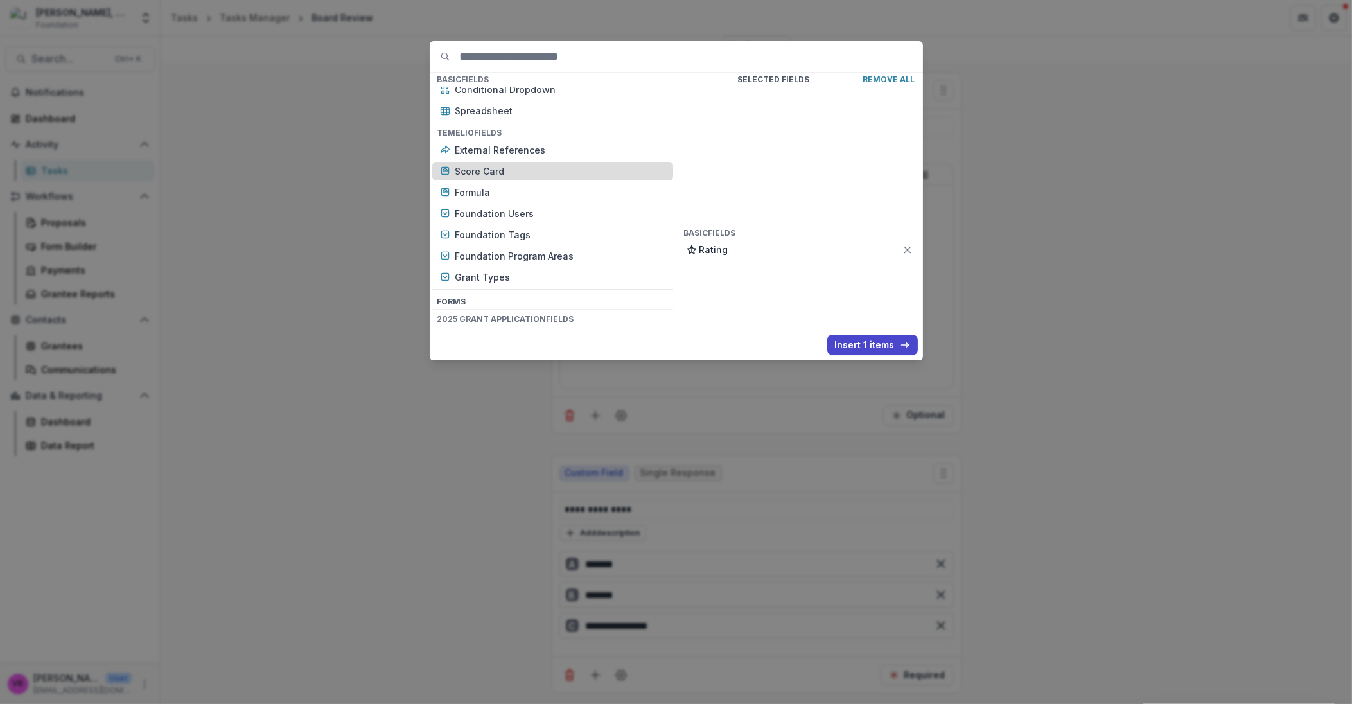
click at [497, 170] on p "Score Card" at bounding box center [560, 170] width 210 height 13
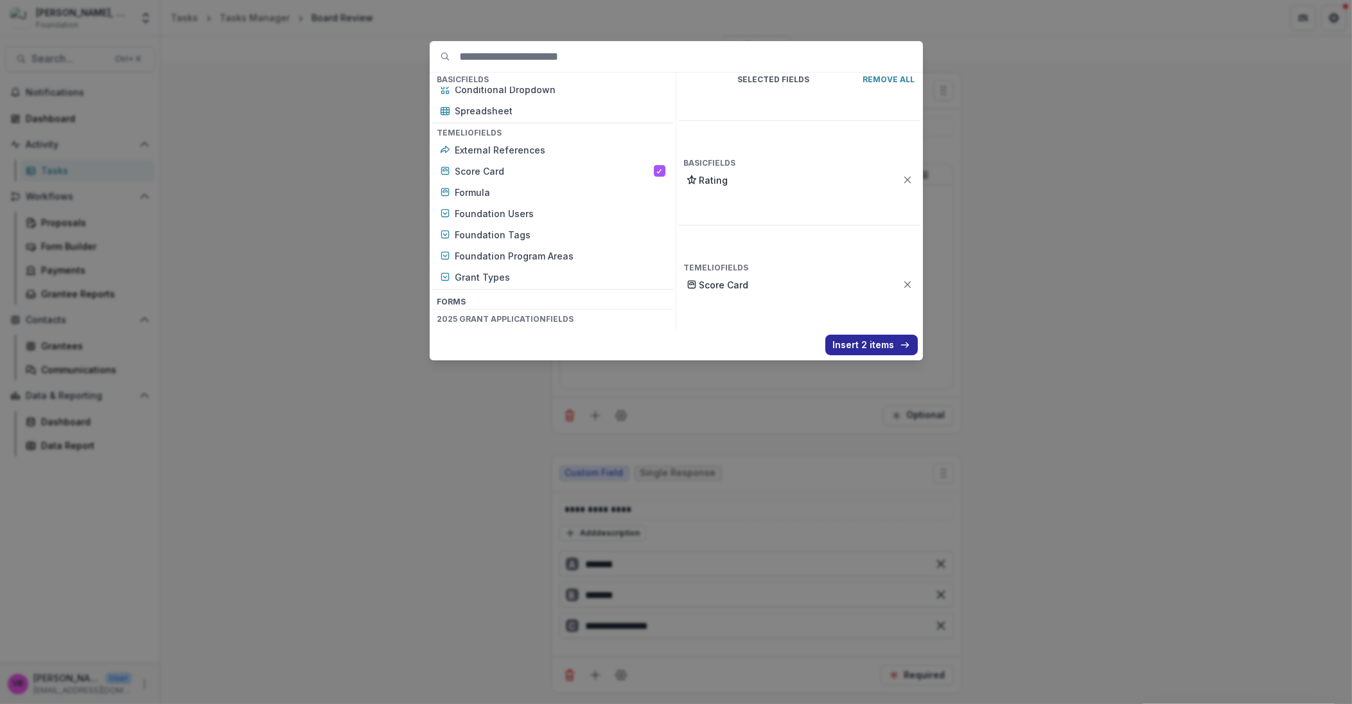
click at [872, 348] on button "Insert 2 items" at bounding box center [871, 345] width 93 height 21
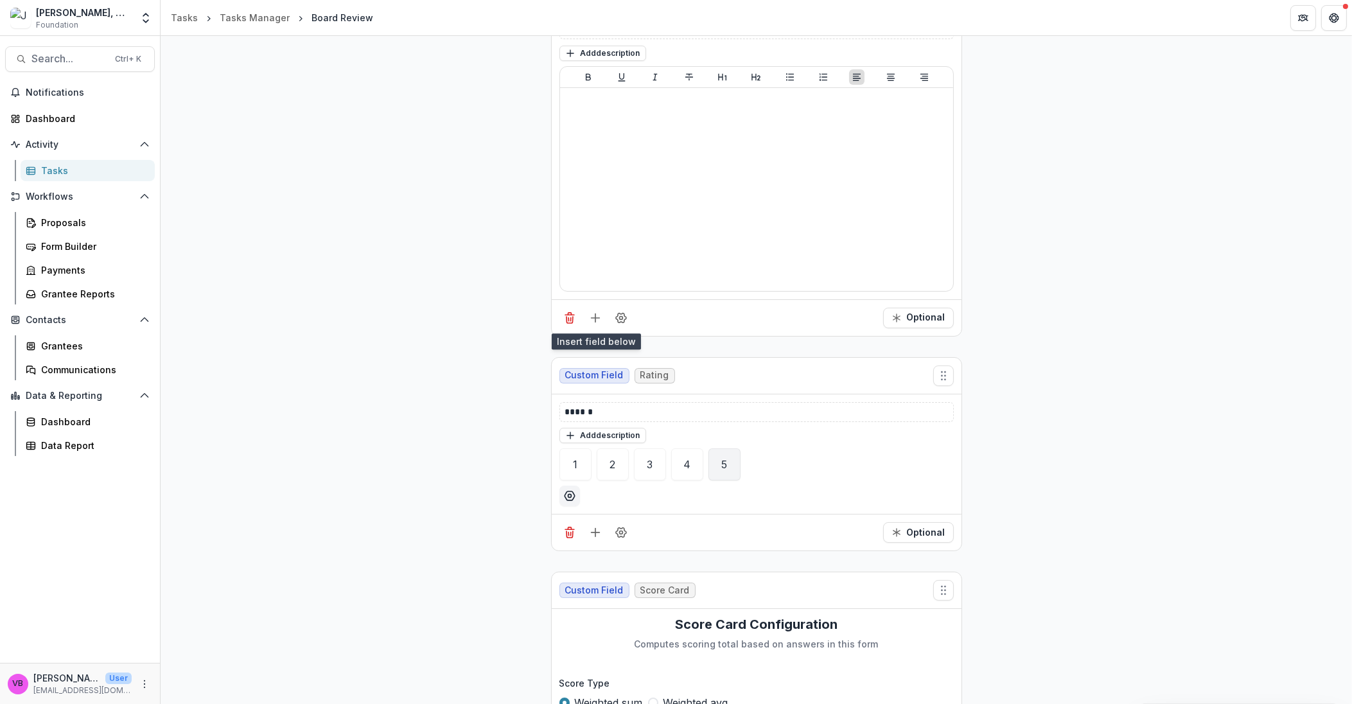
scroll to position [264, 0]
click at [568, 495] on circle "Options" at bounding box center [569, 495] width 3 height 3
click at [603, 503] on div at bounding box center [757, 495] width 394 height 21
click at [569, 500] on icon "Options" at bounding box center [569, 495] width 13 height 13
click at [615, 546] on input "*" at bounding box center [660, 544] width 189 height 21
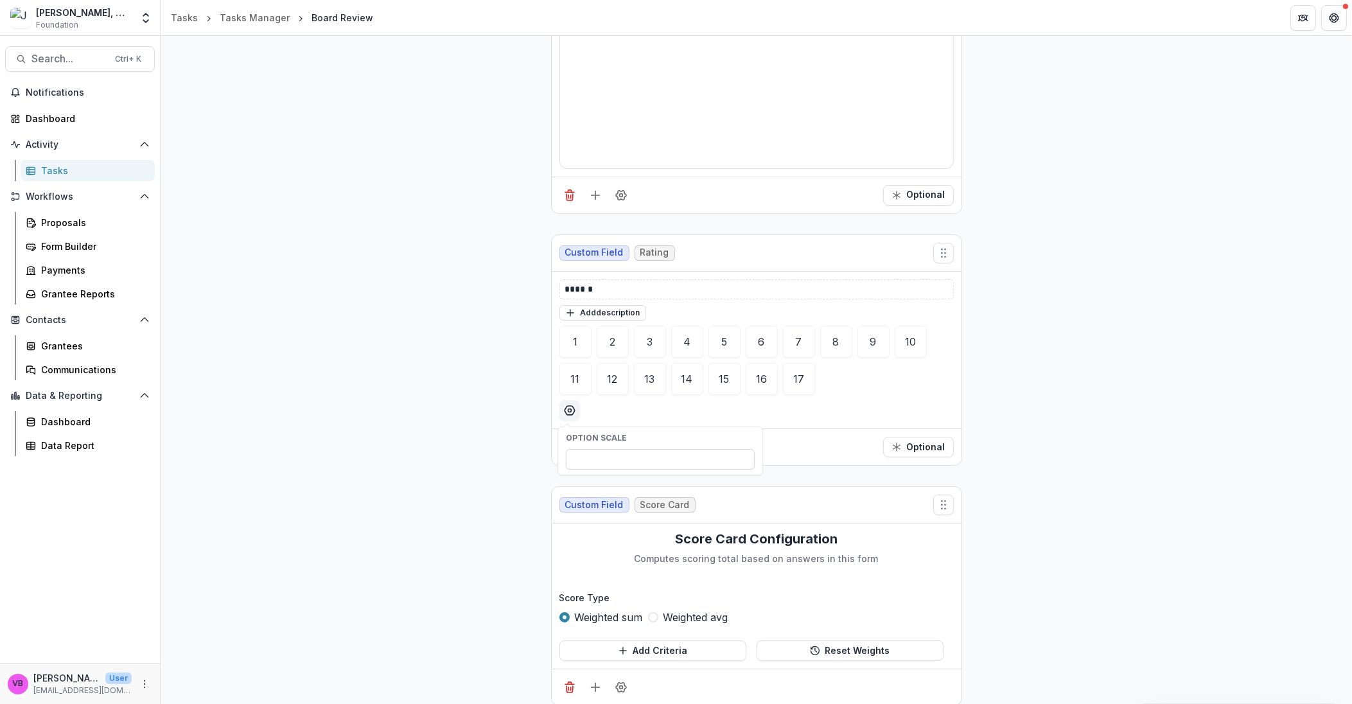
scroll to position [387, 0]
drag, startPoint x: 591, startPoint y: 459, endPoint x: 538, endPoint y: 454, distance: 53.6
click at [533, 458] on body "**********" at bounding box center [676, 352] width 1352 height 704
type input "**"
click at [727, 373] on div "15" at bounding box center [724, 378] width 10 height 10
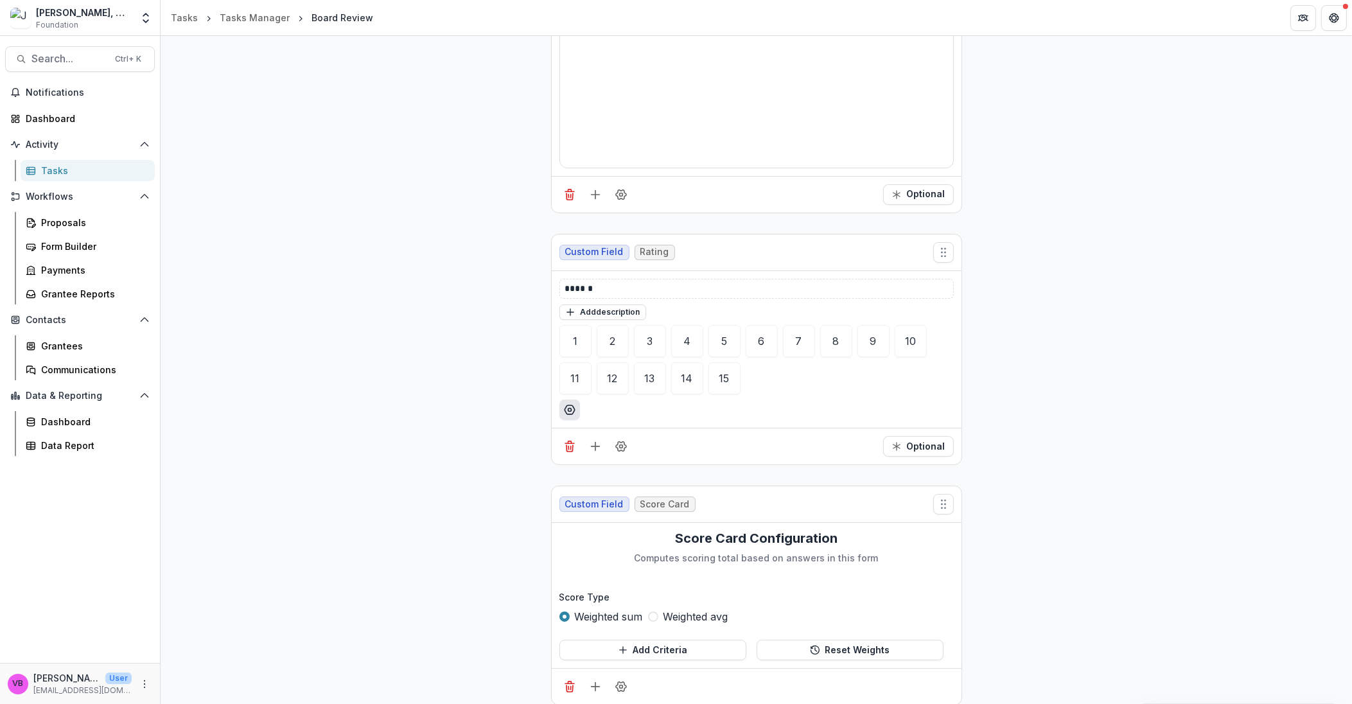
click at [571, 411] on icon "Options" at bounding box center [569, 409] width 13 height 13
drag, startPoint x: 590, startPoint y: 470, endPoint x: 588, endPoint y: 459, distance: 11.1
click at [576, 469] on div "OPTION SCALE **" at bounding box center [660, 451] width 204 height 48
click at [942, 260] on button "Move field" at bounding box center [943, 252] width 21 height 21
click at [941, 261] on button "Move field" at bounding box center [943, 252] width 21 height 21
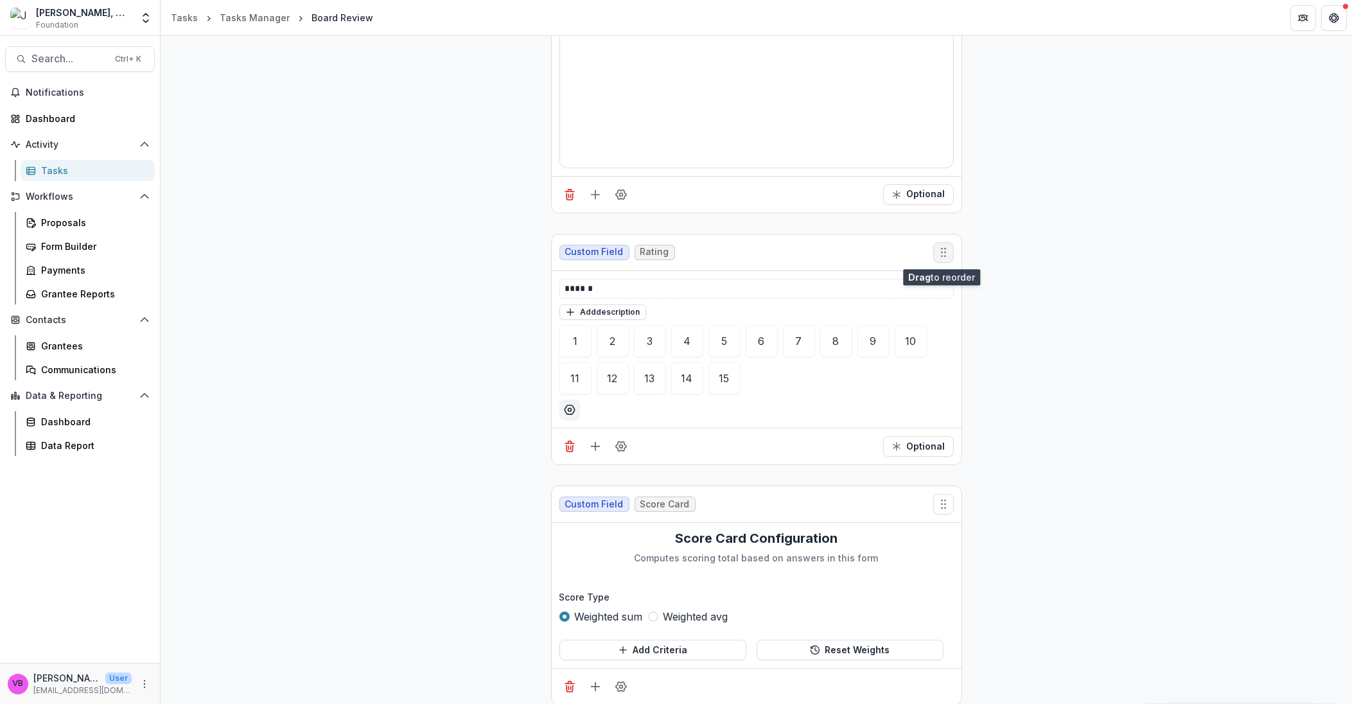
click at [941, 261] on button "Move field" at bounding box center [943, 252] width 21 height 21
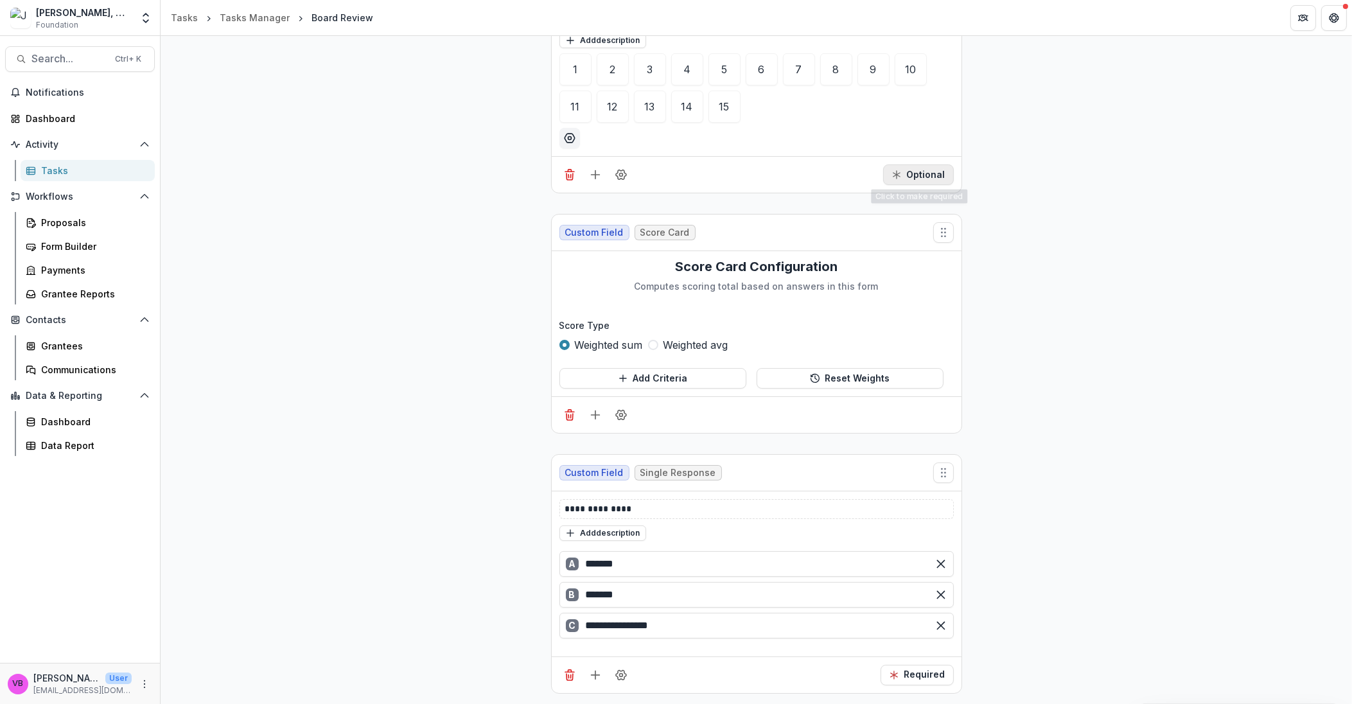
scroll to position [661, 0]
click at [565, 409] on icon "Delete field" at bounding box center [569, 415] width 13 height 13
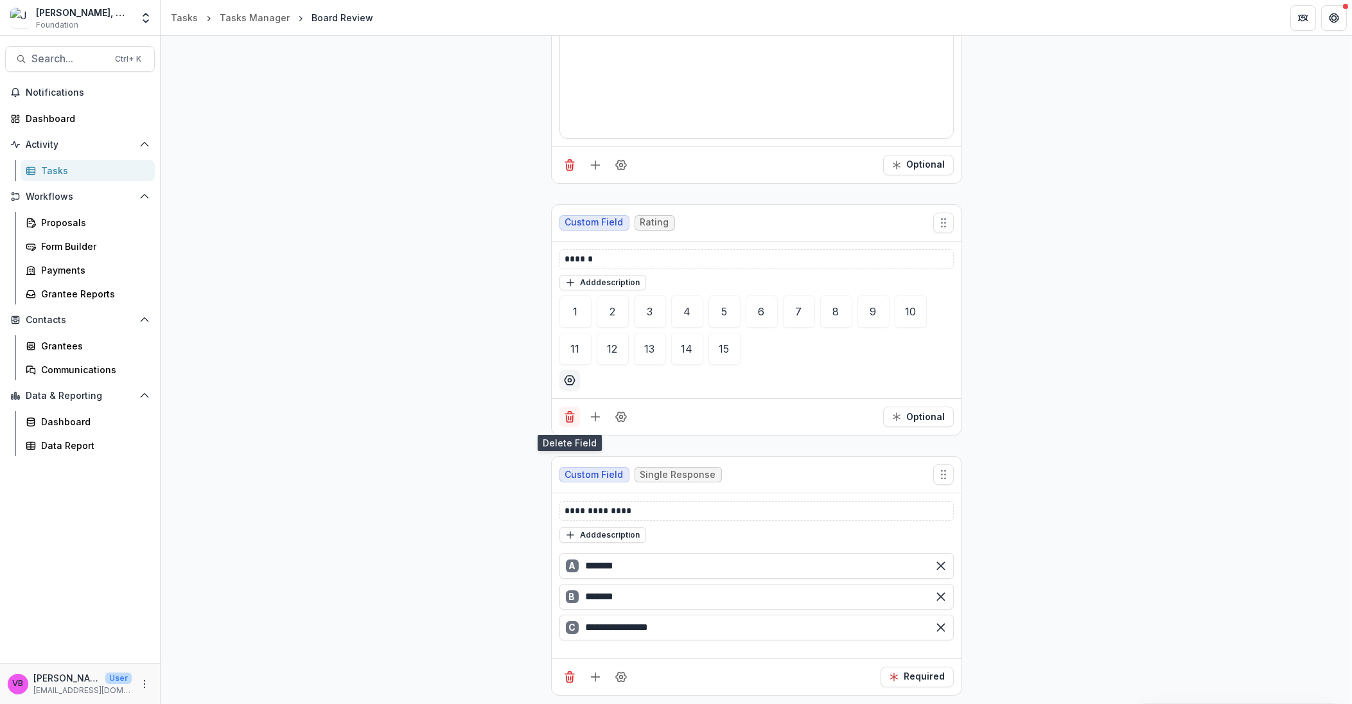
click at [567, 422] on icon "Delete field" at bounding box center [570, 419] width 6 height 6
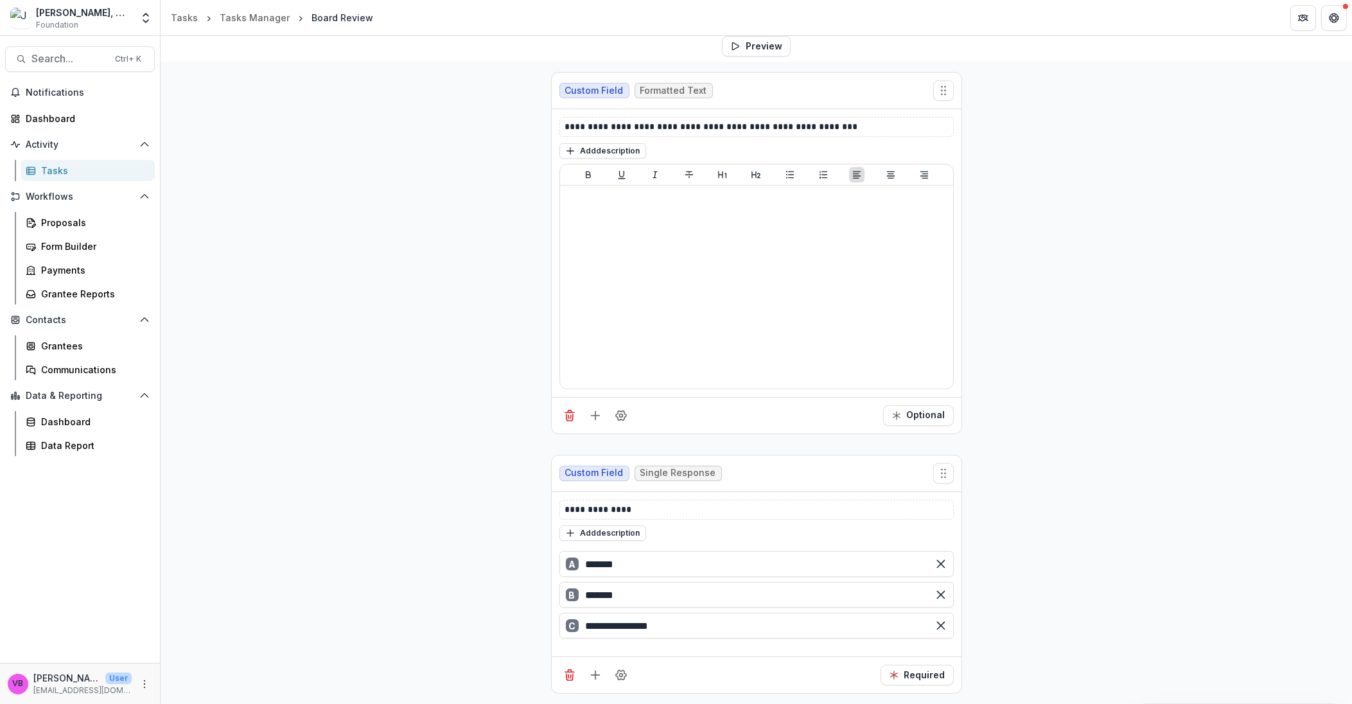
scroll to position [168, 0]
drag, startPoint x: 567, startPoint y: 421, endPoint x: 827, endPoint y: 461, distance: 263.8
click at [827, 462] on div "**********" at bounding box center [756, 383] width 411 height 642
click at [592, 416] on line "Add field" at bounding box center [595, 416] width 8 height 0
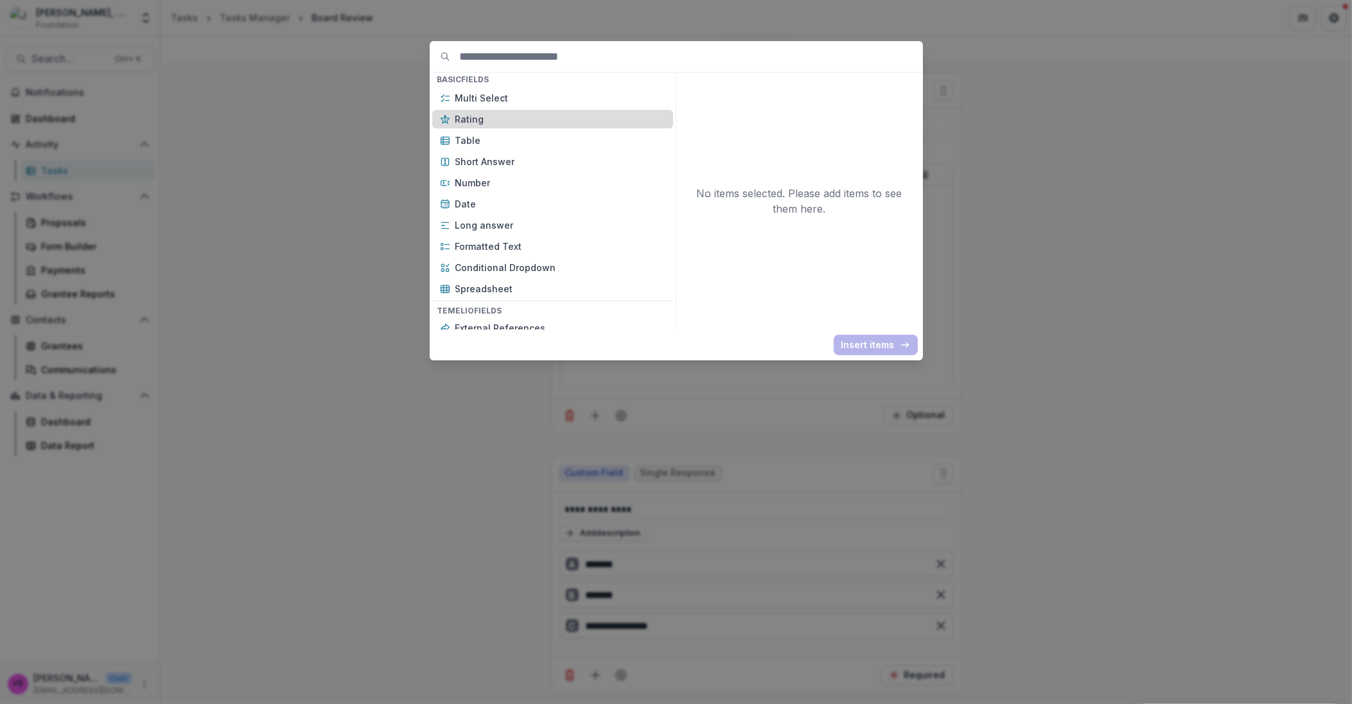
drag, startPoint x: 542, startPoint y: 122, endPoint x: 547, endPoint y: 112, distance: 11.5
click at [546, 117] on p "Rating" at bounding box center [560, 118] width 210 height 13
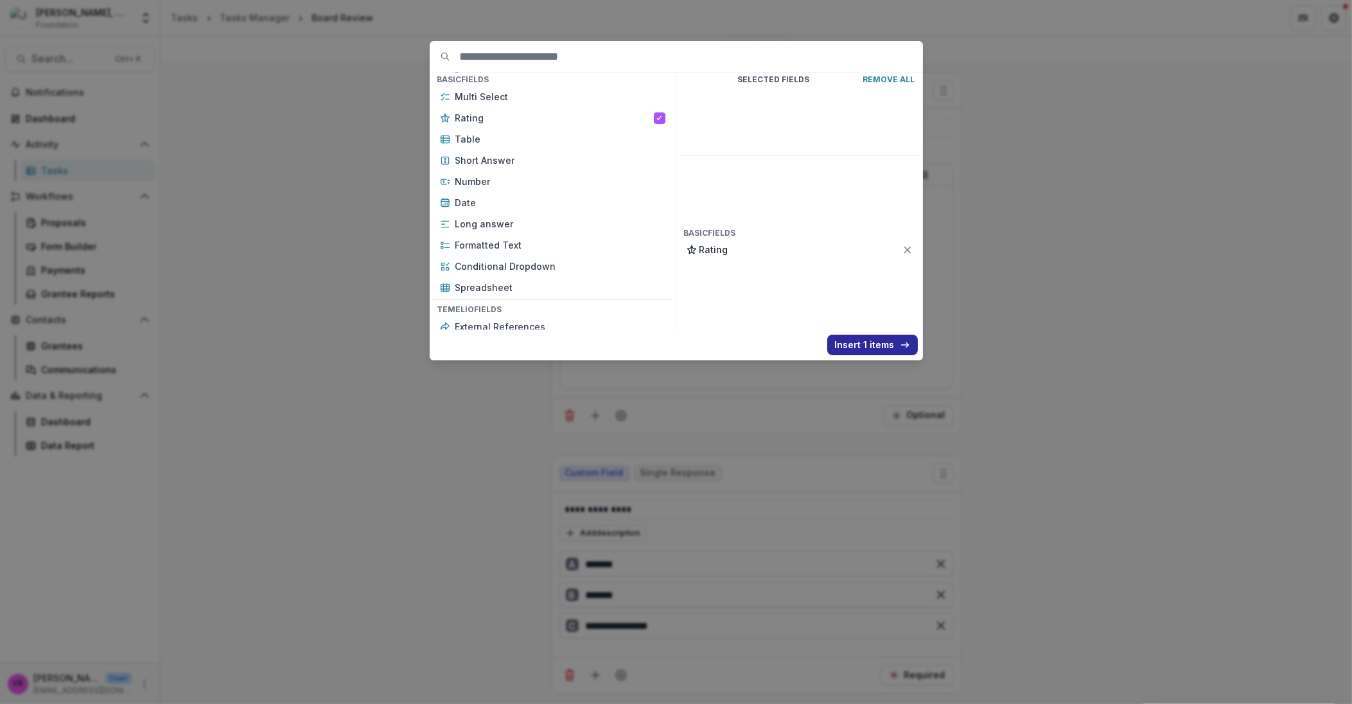
click at [884, 341] on button "Insert 1 items" at bounding box center [872, 345] width 91 height 21
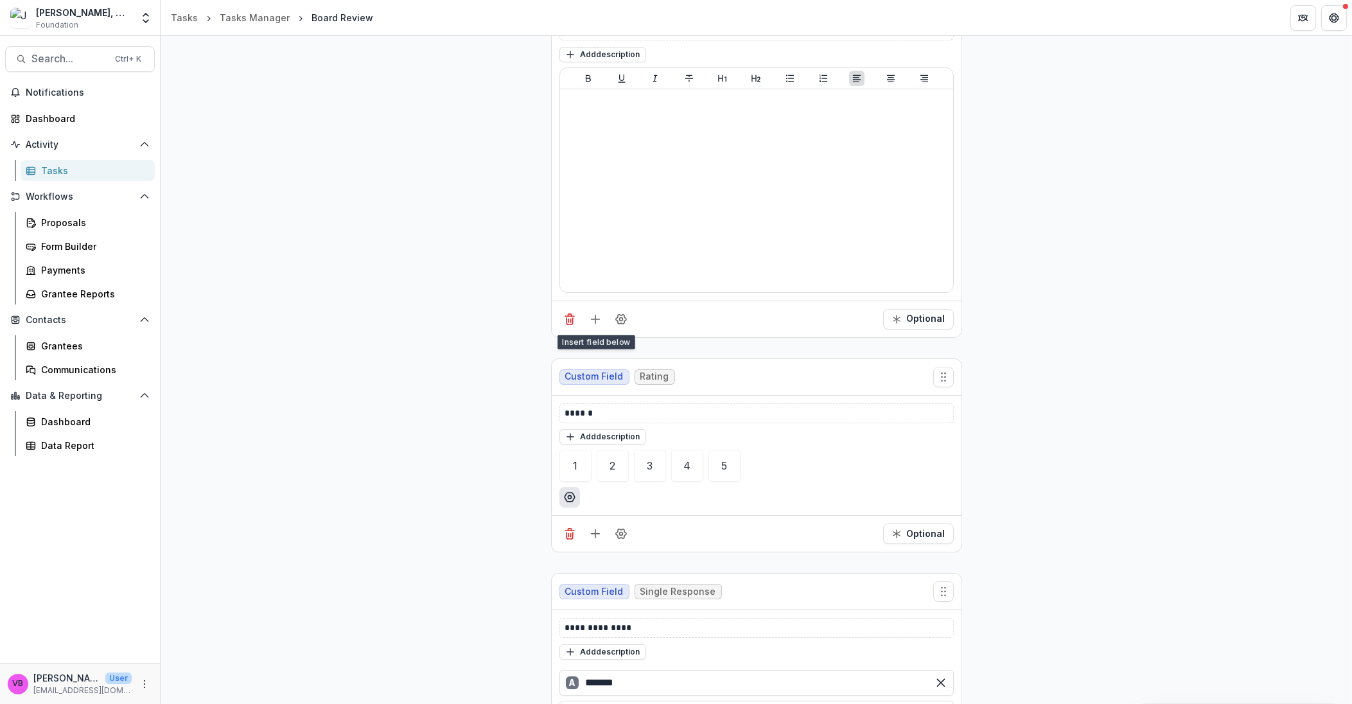
click at [565, 501] on icon "Options" at bounding box center [570, 497] width 10 height 9
drag, startPoint x: 583, startPoint y: 541, endPoint x: 565, endPoint y: 540, distance: 18.0
click at [566, 540] on input "*" at bounding box center [660, 546] width 189 height 21
type input "*"
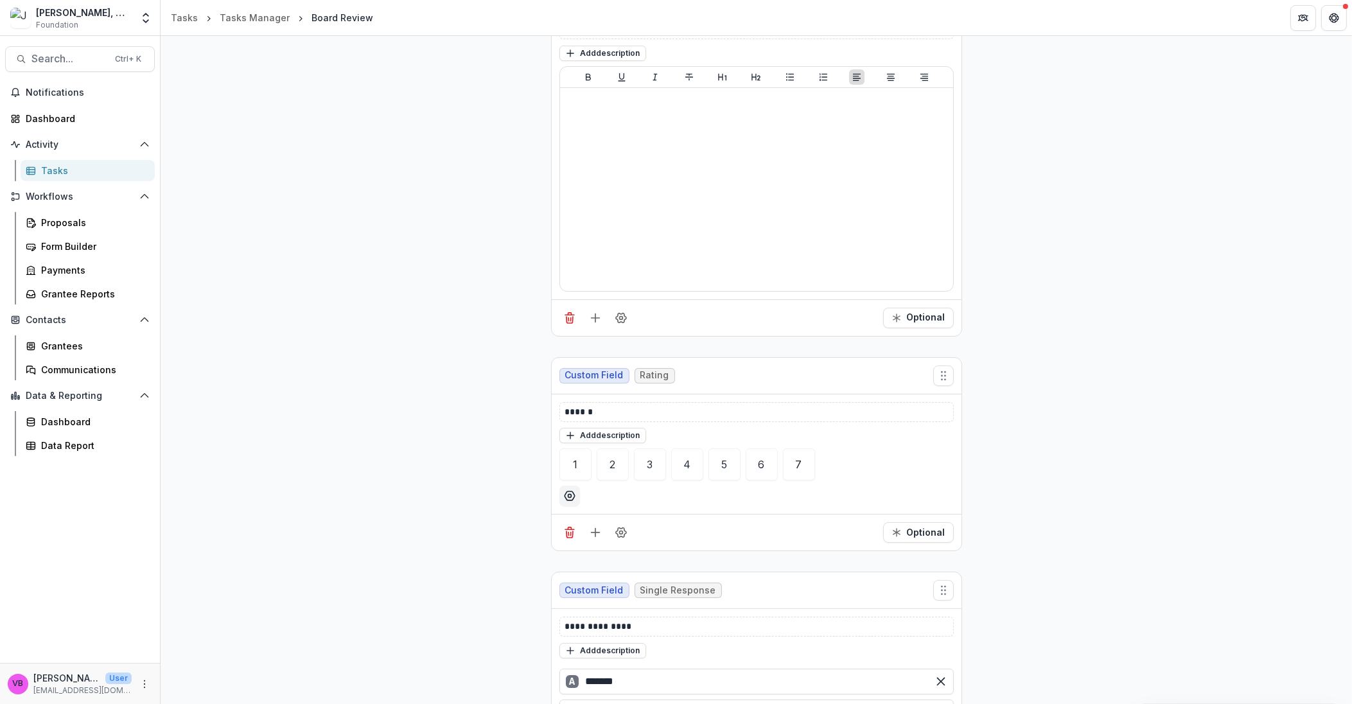
click at [857, 564] on div "**********" at bounding box center [756, 393] width 411 height 858
click at [599, 437] on button "Add description" at bounding box center [603, 435] width 87 height 15
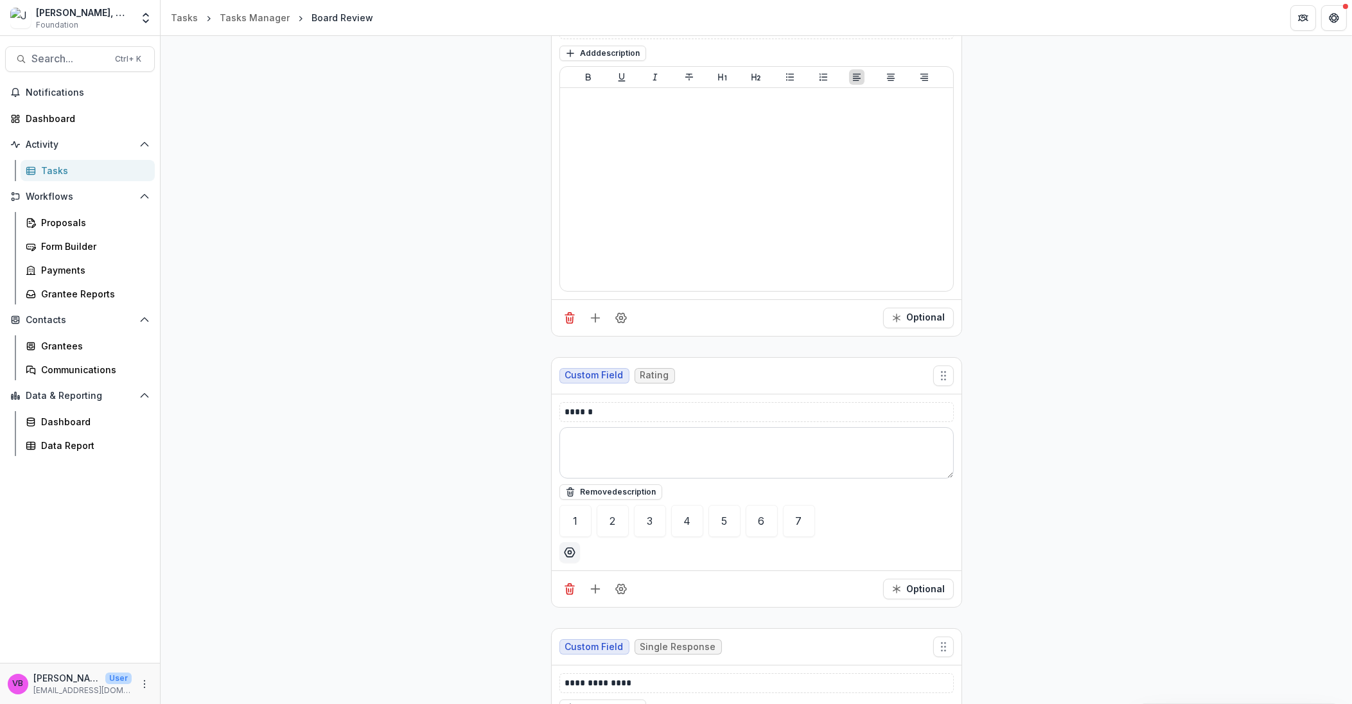
click at [599, 437] on textarea at bounding box center [757, 452] width 394 height 51
type textarea "****"
